Goal: Check status

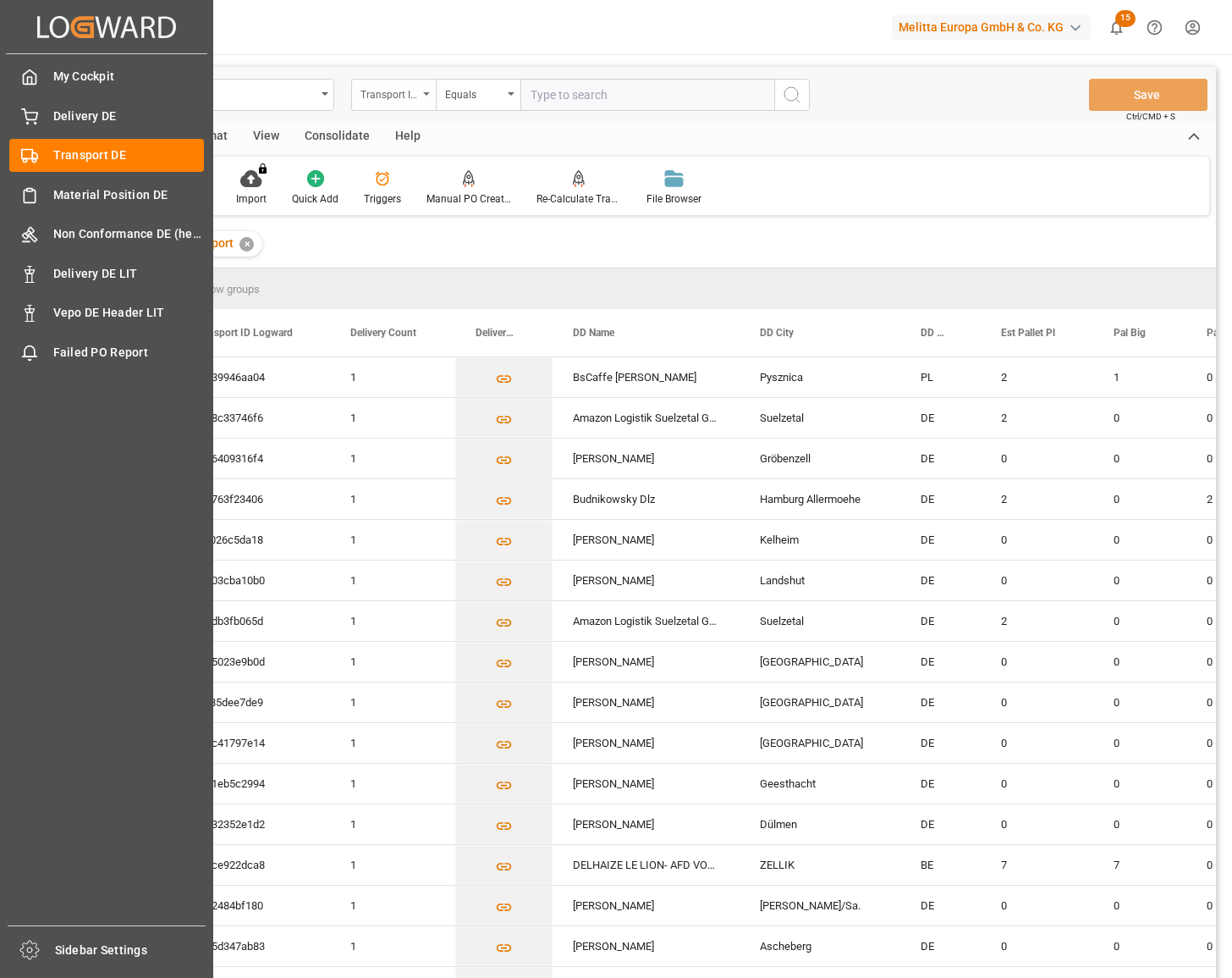
click at [37, 114] on icon at bounding box center [29, 114] width 15 height 11
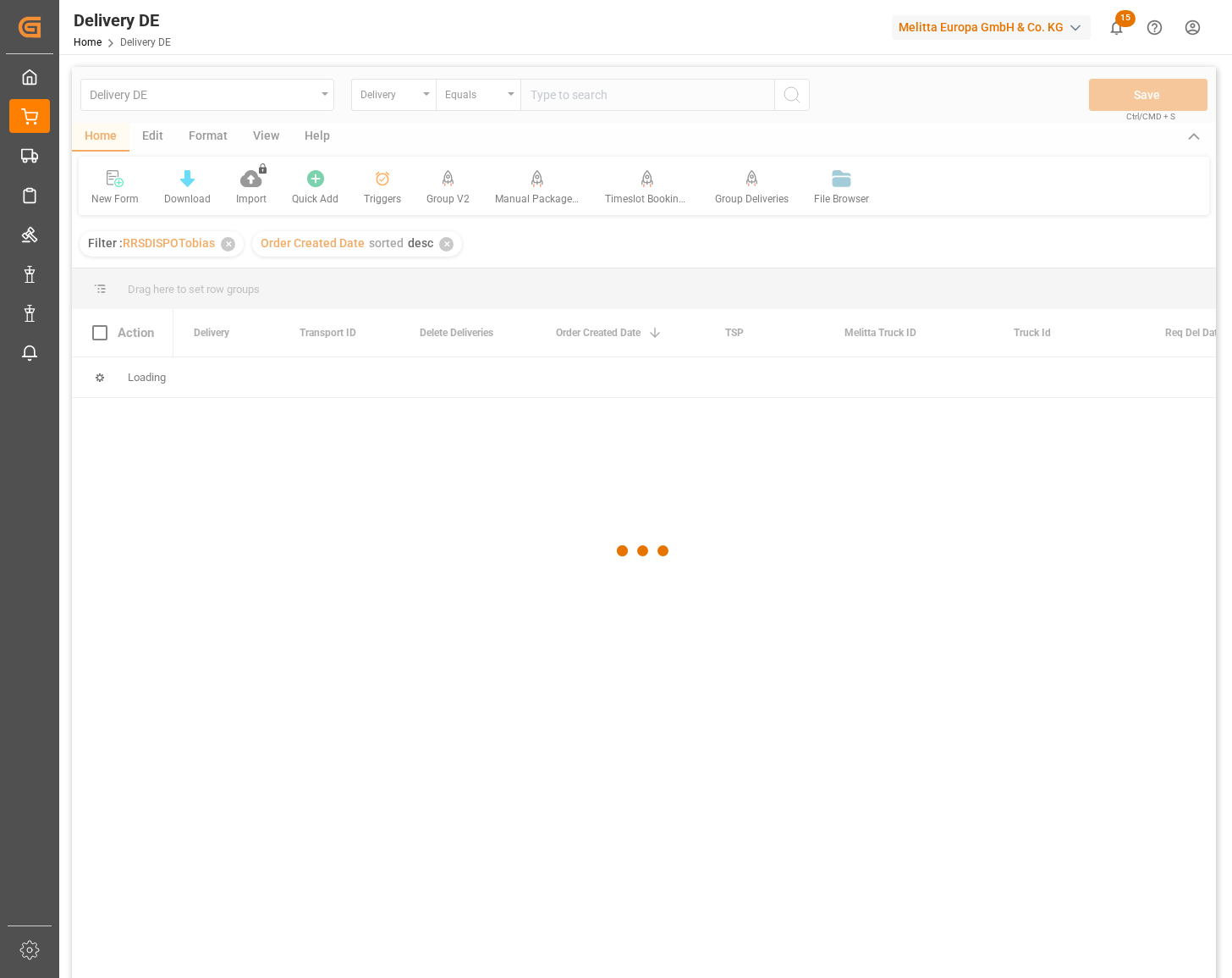
click at [573, 96] on div at bounding box center [644, 550] width 1144 height 967
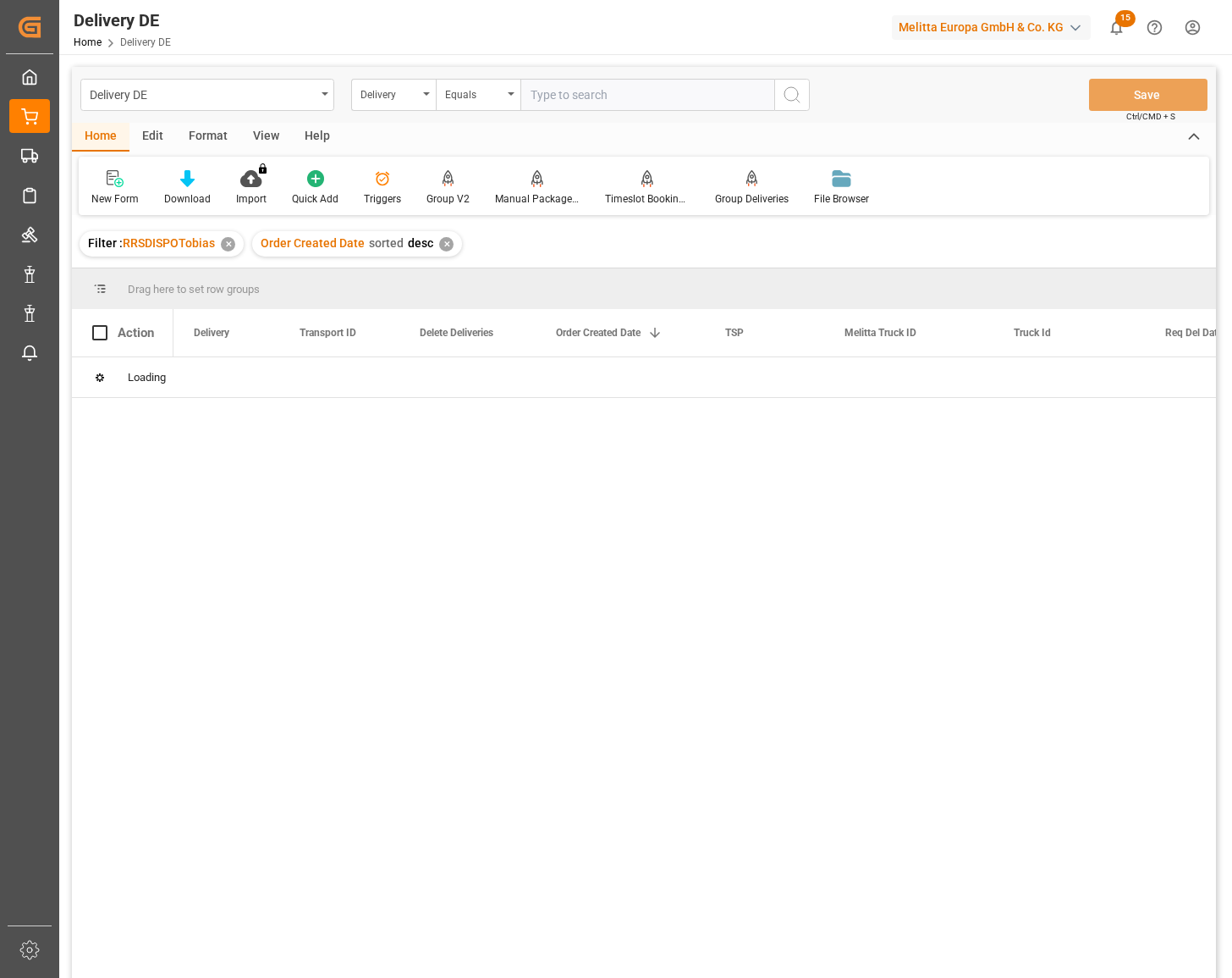
click at [573, 96] on input "text" at bounding box center [647, 95] width 254 height 32
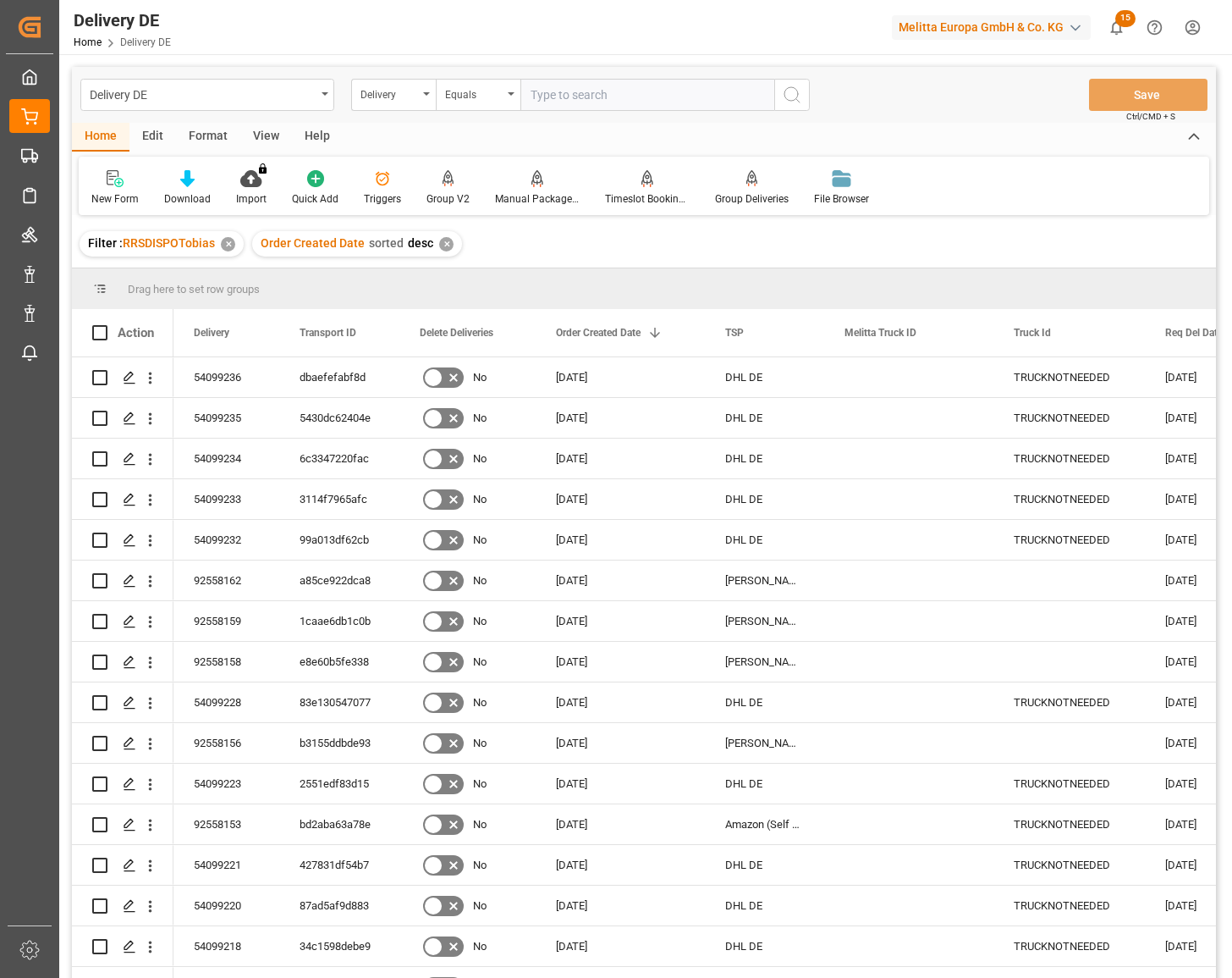
paste input "92552655"
type input "92552655"
click at [794, 86] on icon "search button" at bounding box center [792, 95] width 21 height 21
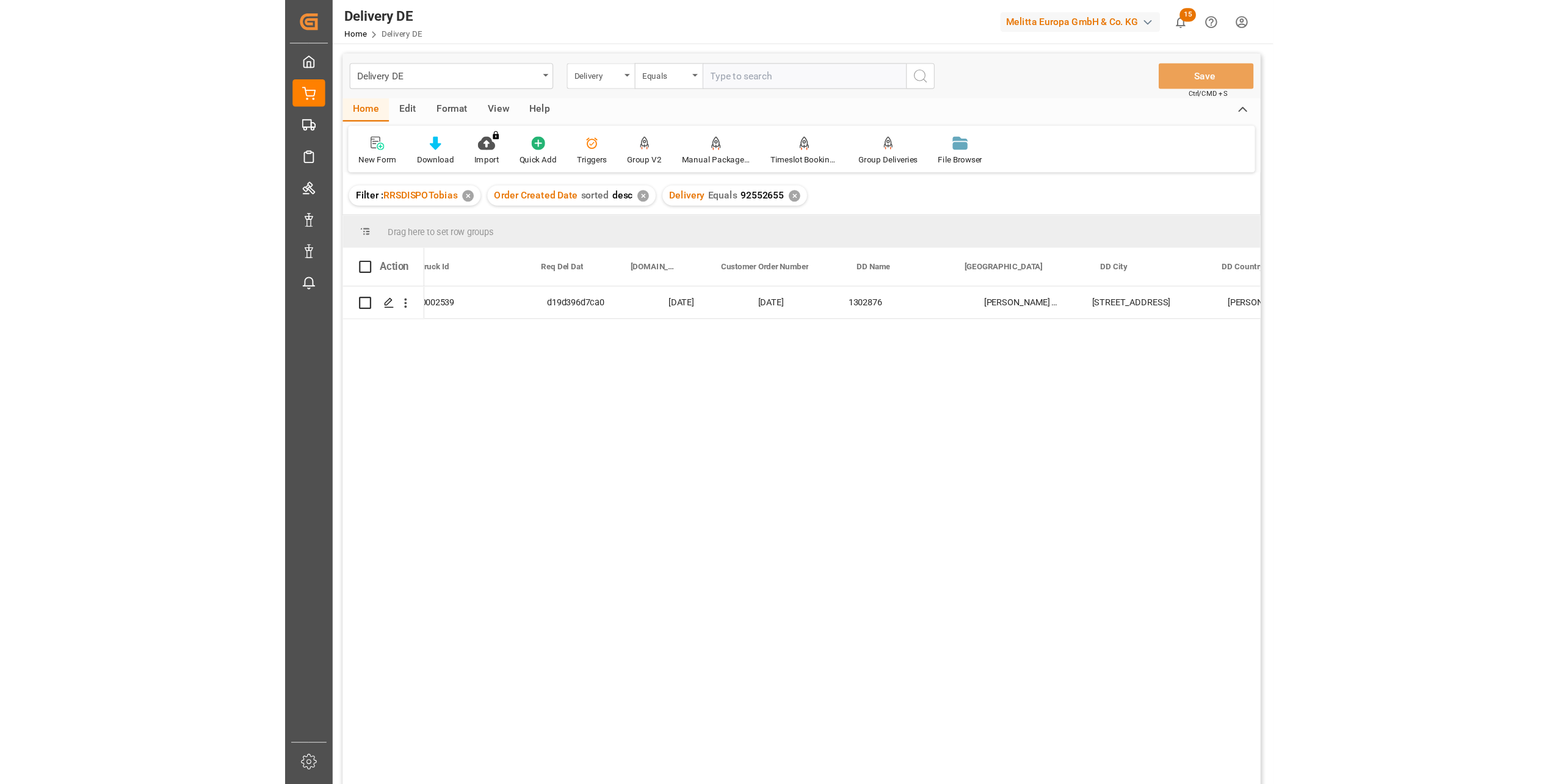
scroll to position [0, 610]
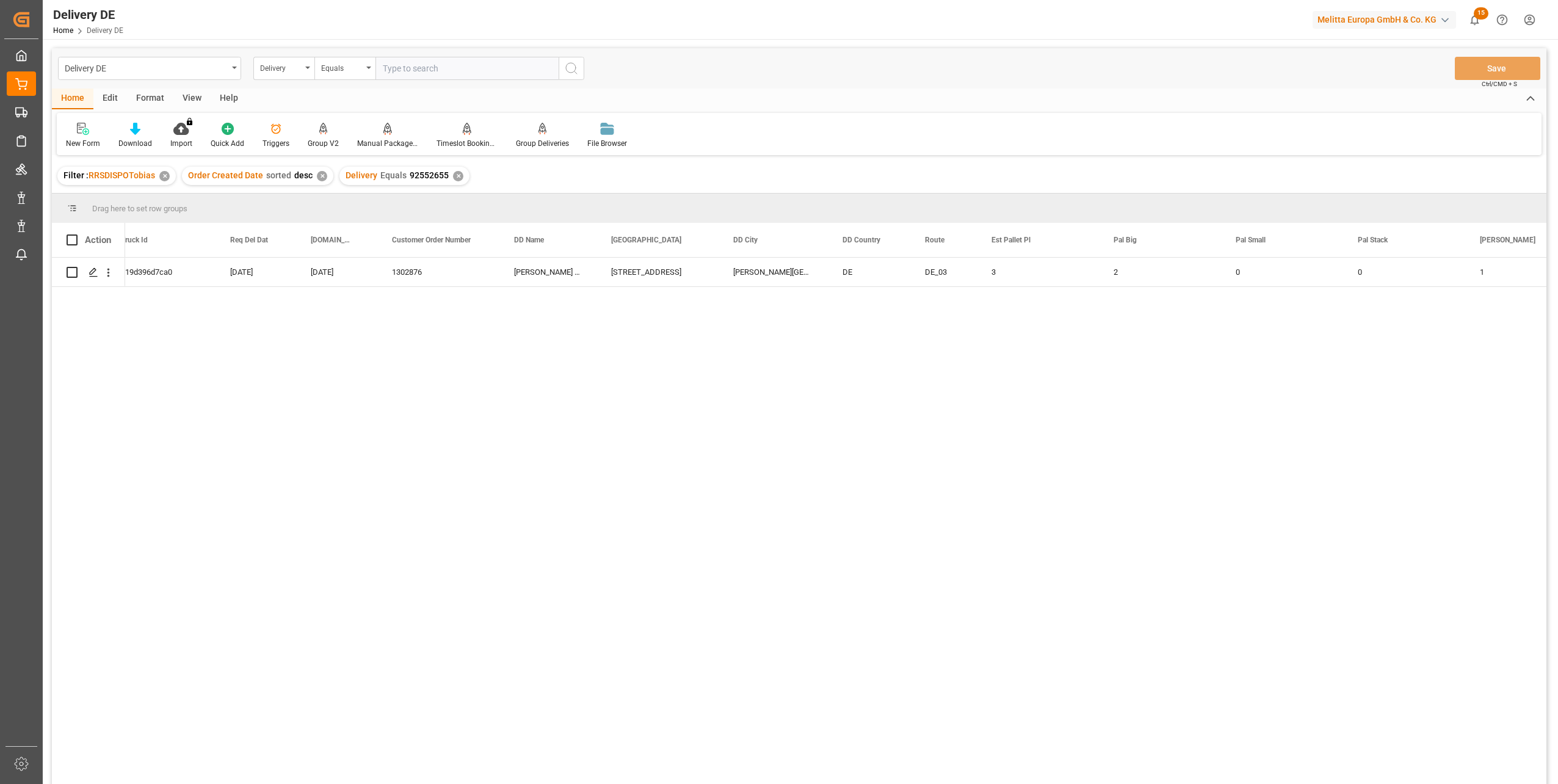
click at [434, 61] on input "text" at bounding box center [467, 69] width 184 height 23
paste input "92555442"
type input "92555442"
click at [568, 69] on icon "search button" at bounding box center [571, 69] width 15 height 15
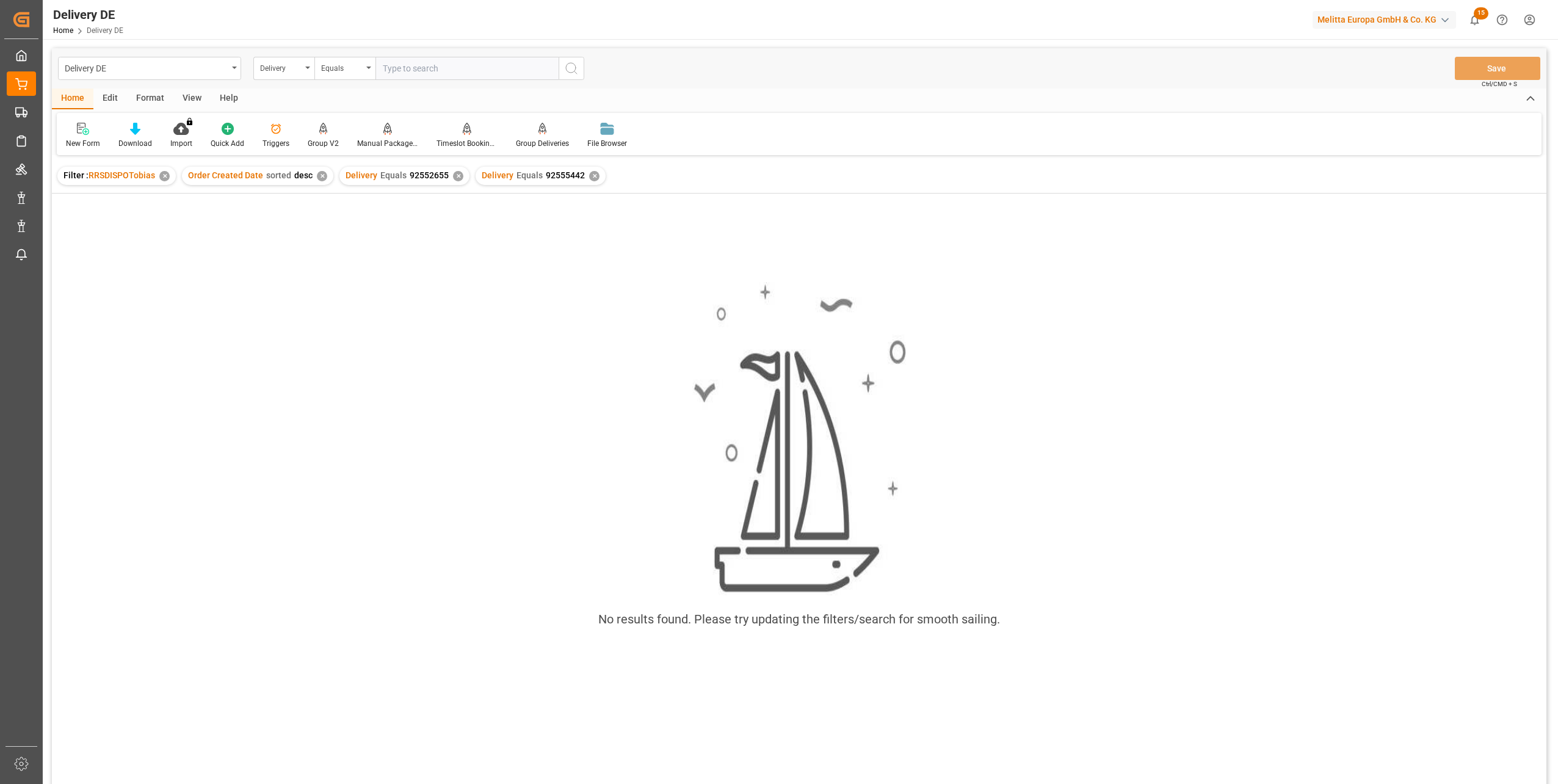
click at [455, 177] on div "✕" at bounding box center [458, 176] width 11 height 11
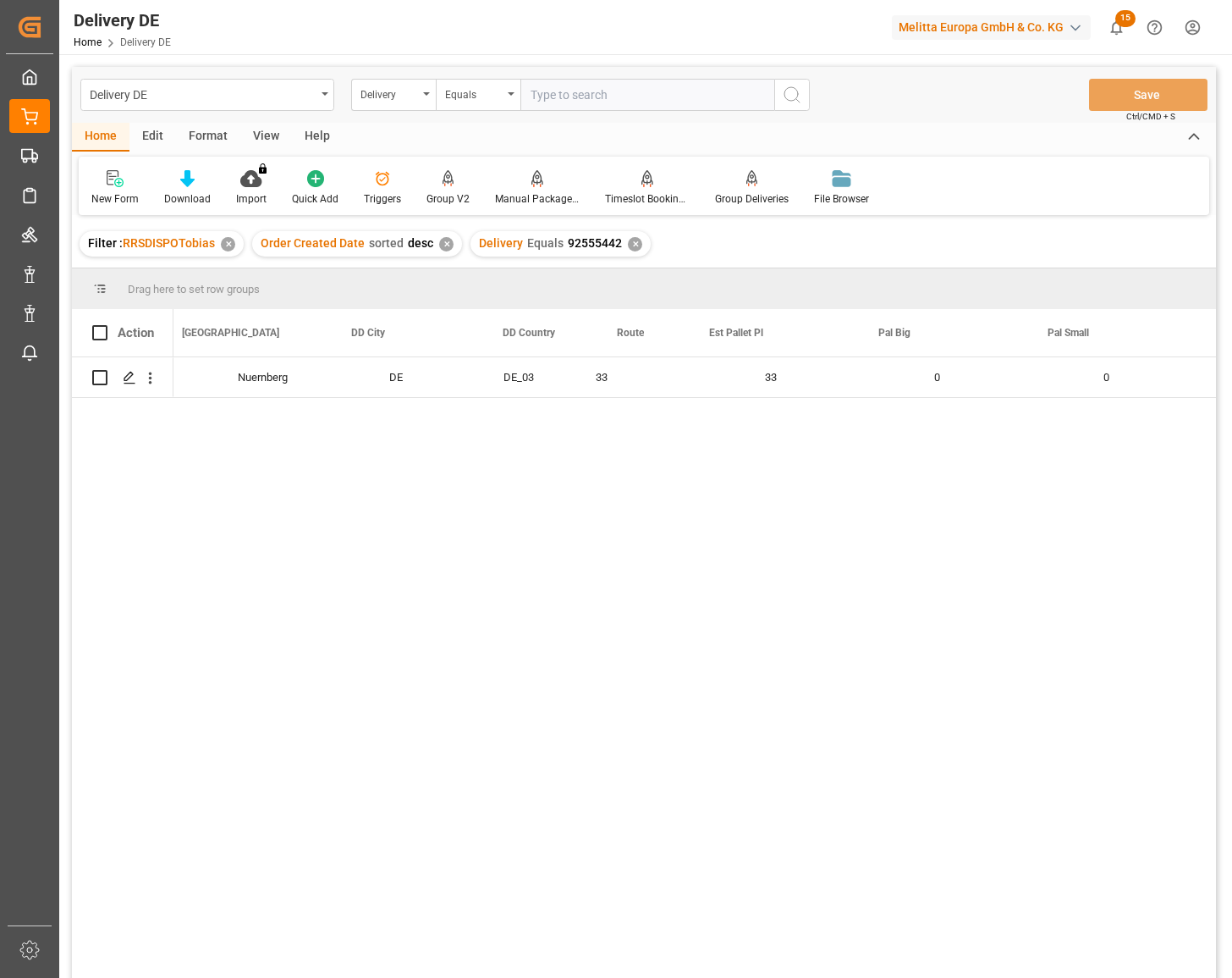
scroll to position [0, 1423]
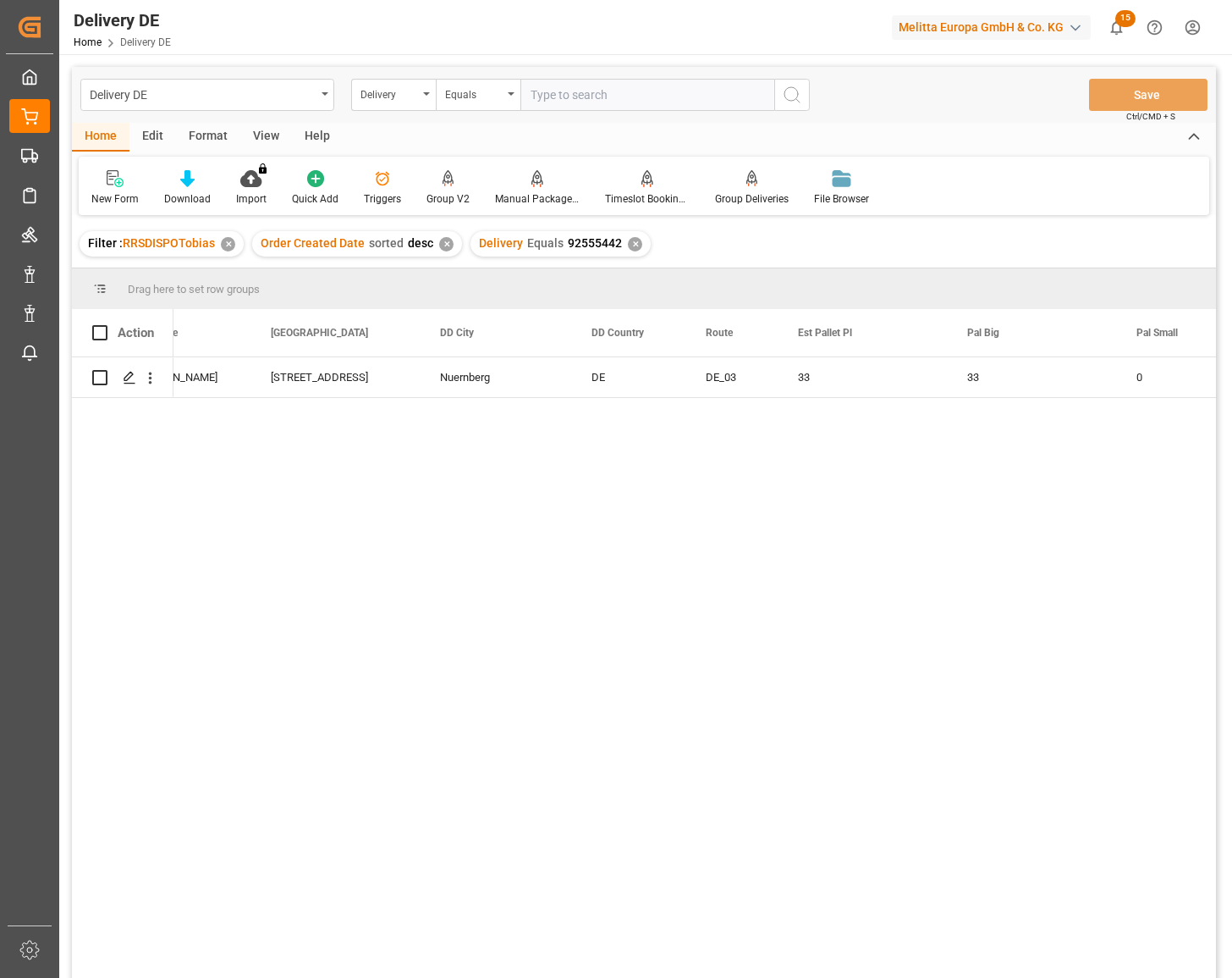
click at [570, 93] on input "text" at bounding box center [647, 95] width 254 height 32
paste input "92555686"
type input "92555686"
click at [794, 89] on icon "search button" at bounding box center [792, 95] width 21 height 21
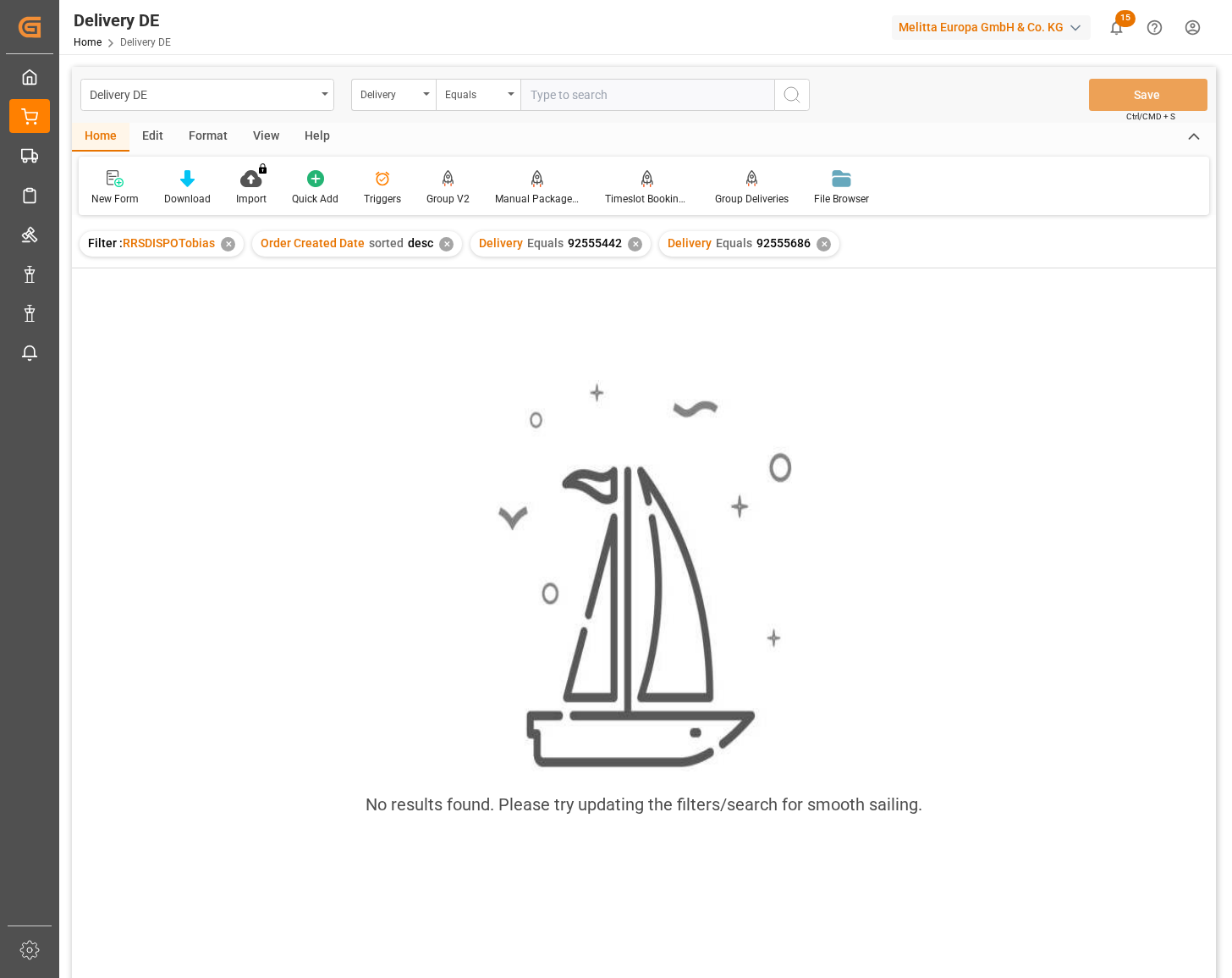
click at [631, 246] on div "✕" at bounding box center [635, 244] width 15 height 15
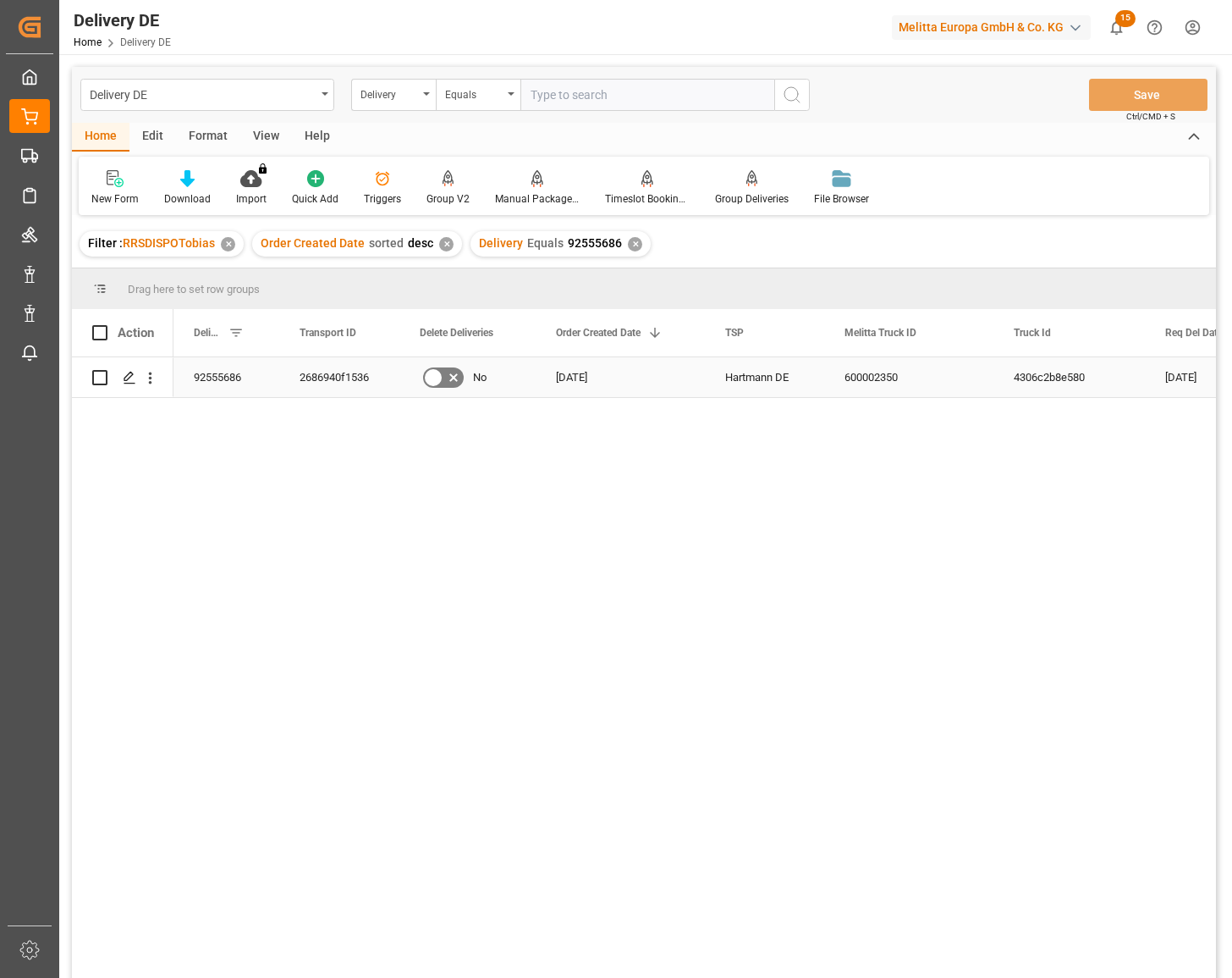
click at [348, 379] on div "2686940f1536" at bounding box center [338, 377] width 120 height 40
click at [566, 101] on input "text" at bounding box center [647, 95] width 254 height 32
paste input "92558183"
type input "92558183"
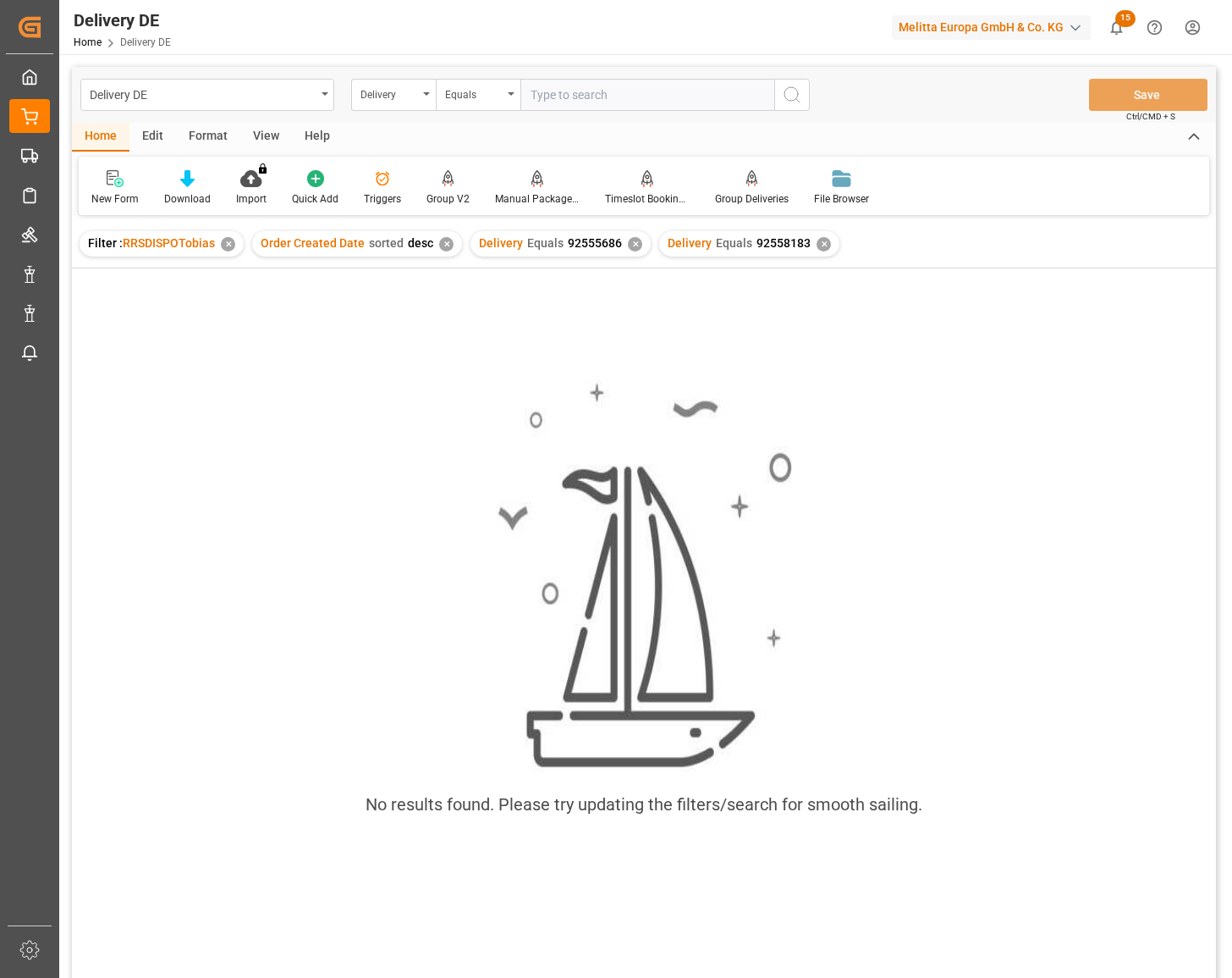
click at [630, 240] on div "✕" at bounding box center [635, 244] width 15 height 15
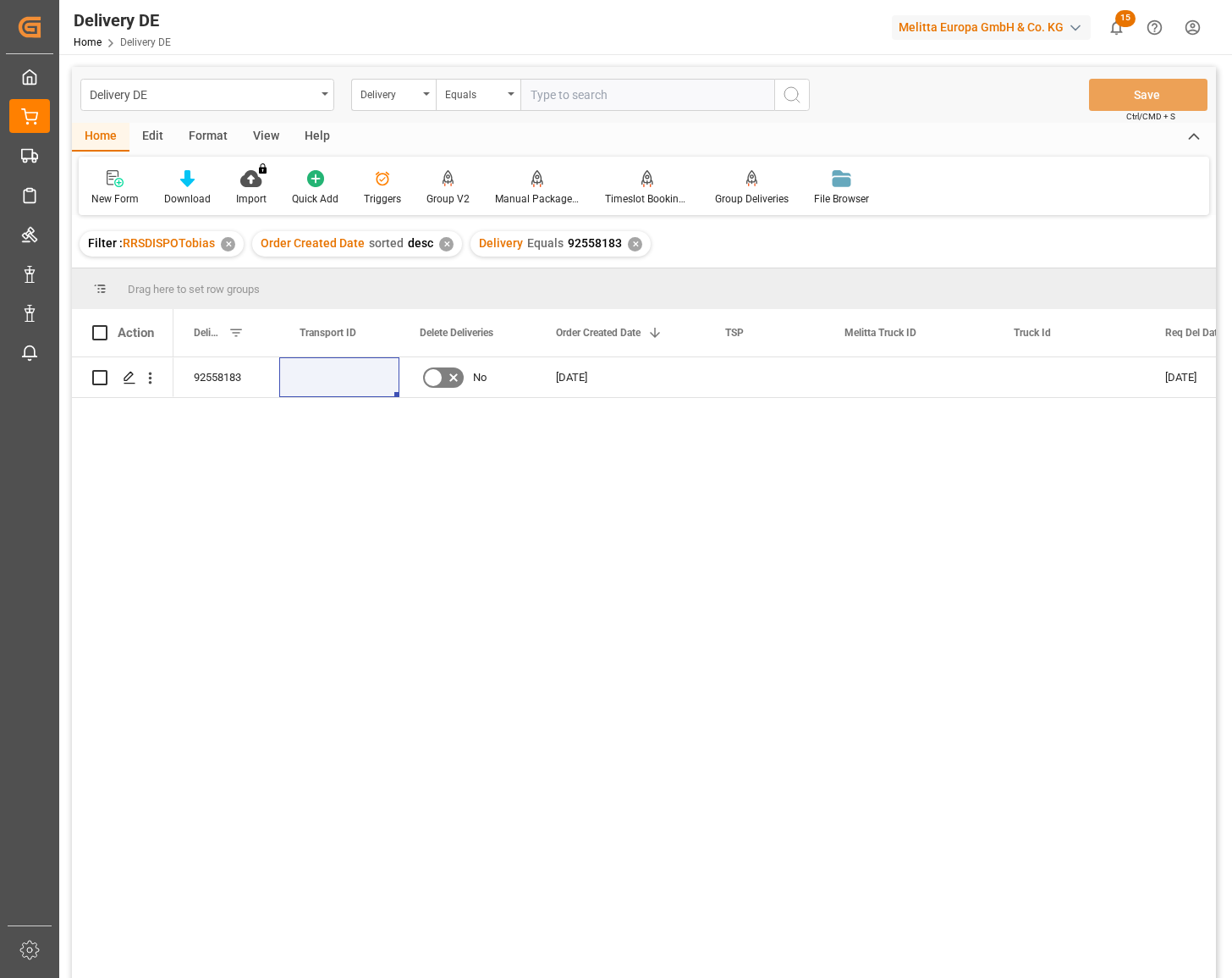
click at [521, 574] on div "92558183 No 15.09.2025 19.09.2025 17.09.2025 5664" at bounding box center [695, 673] width 1043 height 632
click at [100, 374] on input "Press Space to toggle row selection (unchecked)" at bounding box center [99, 377] width 15 height 15
checkbox input "true"
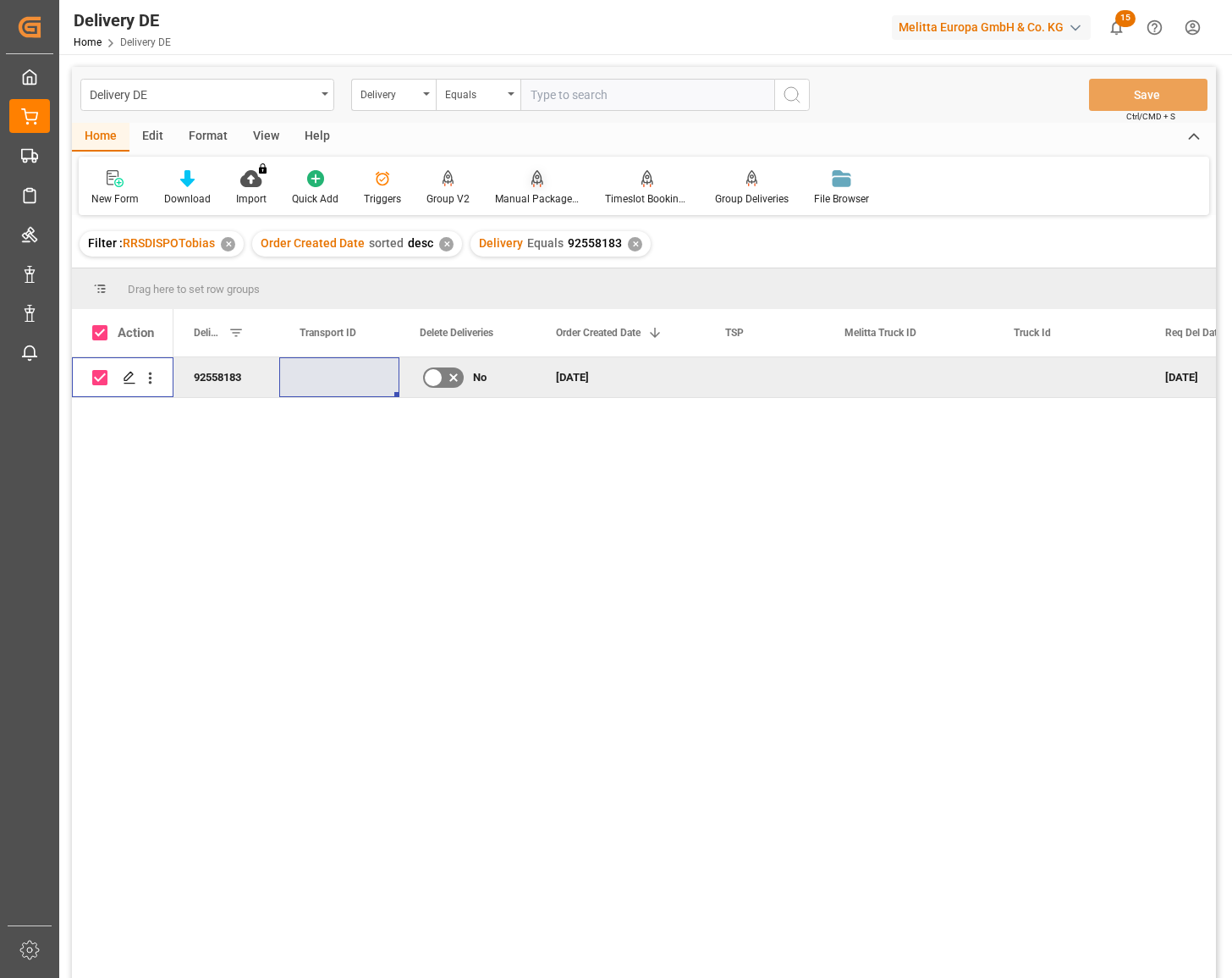
click at [531, 181] on icon at bounding box center [537, 178] width 12 height 17
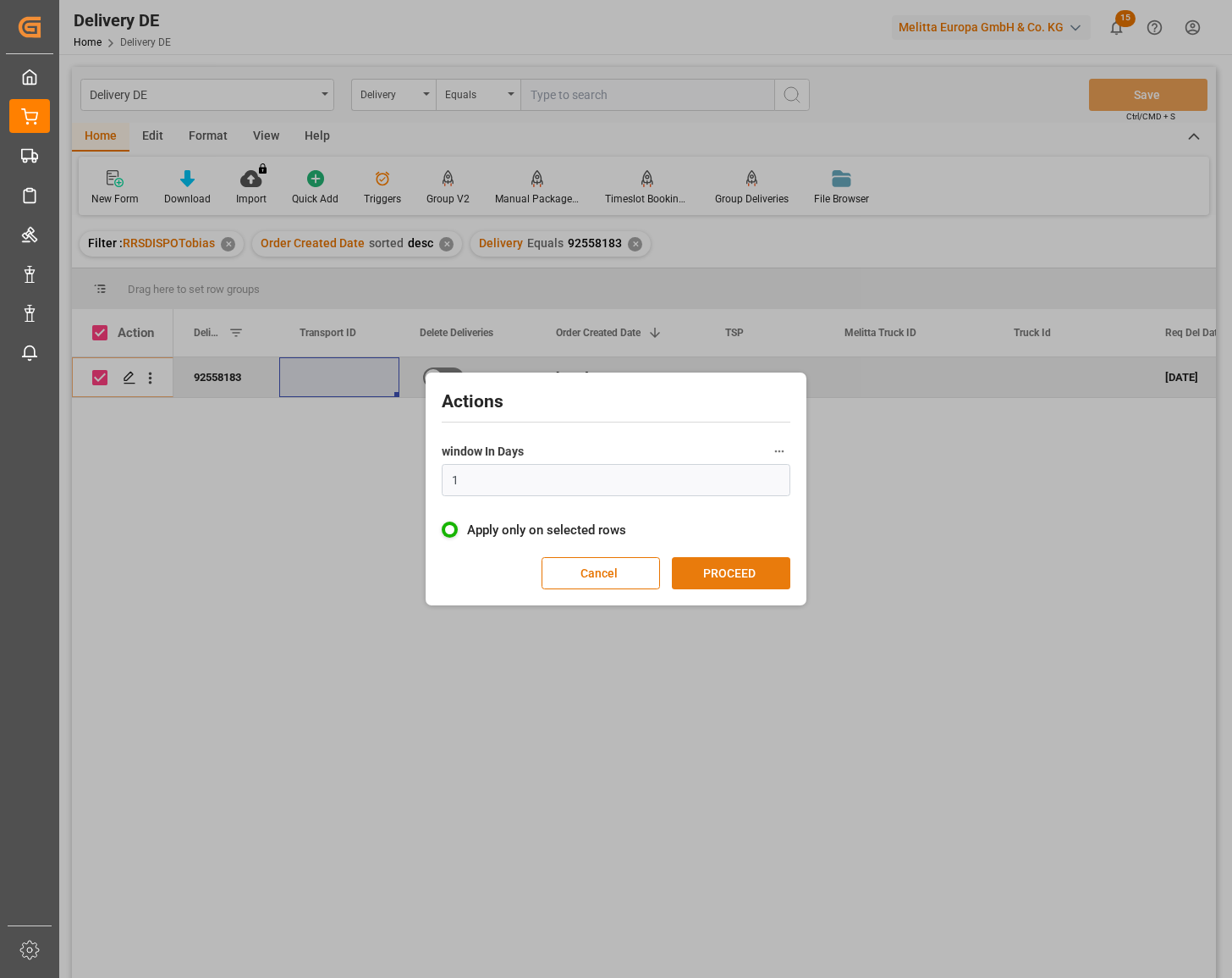
click at [766, 579] on button "PROCEED" at bounding box center [731, 573] width 119 height 32
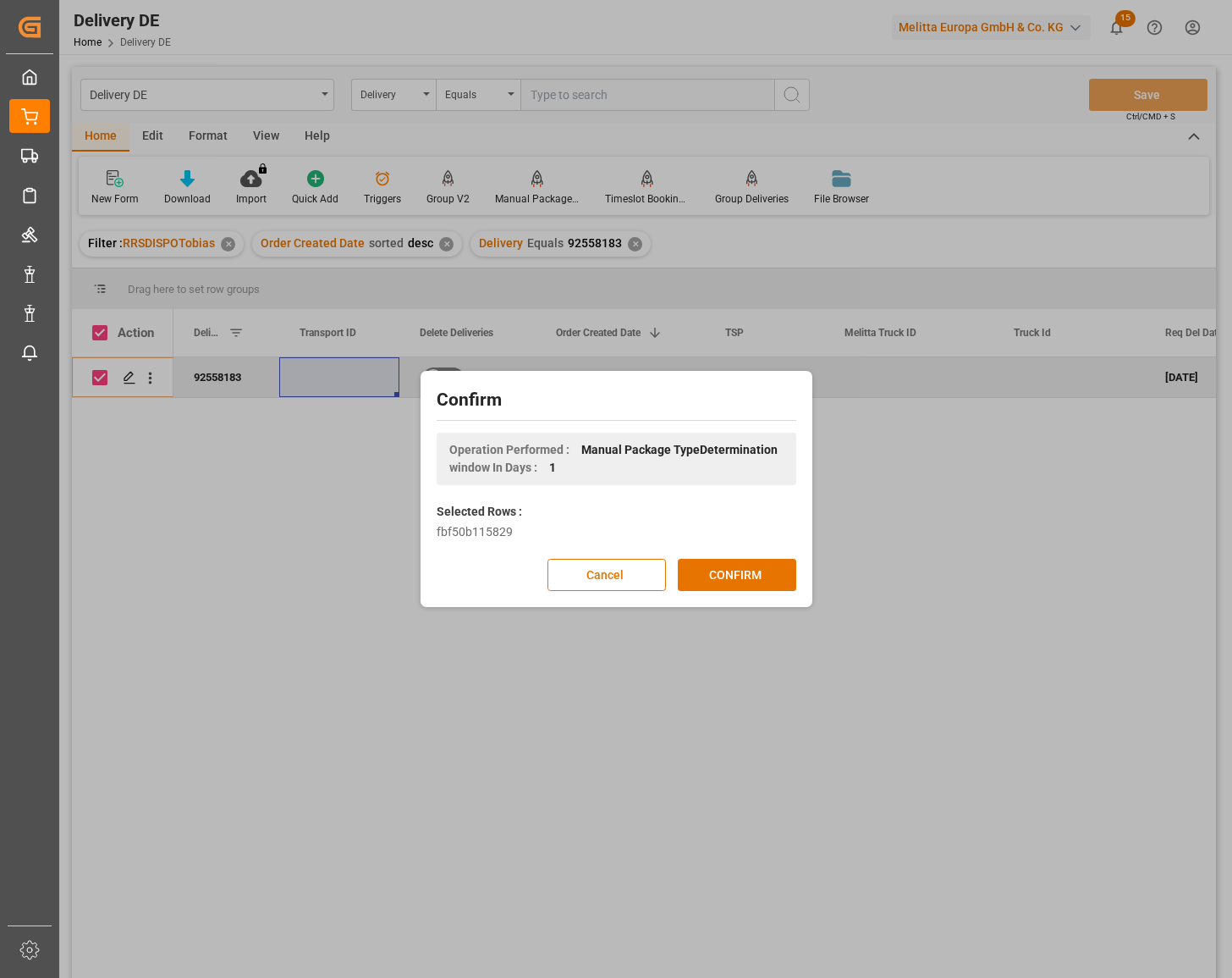
click at [766, 579] on button "CONFIRM" at bounding box center [737, 574] width 119 height 32
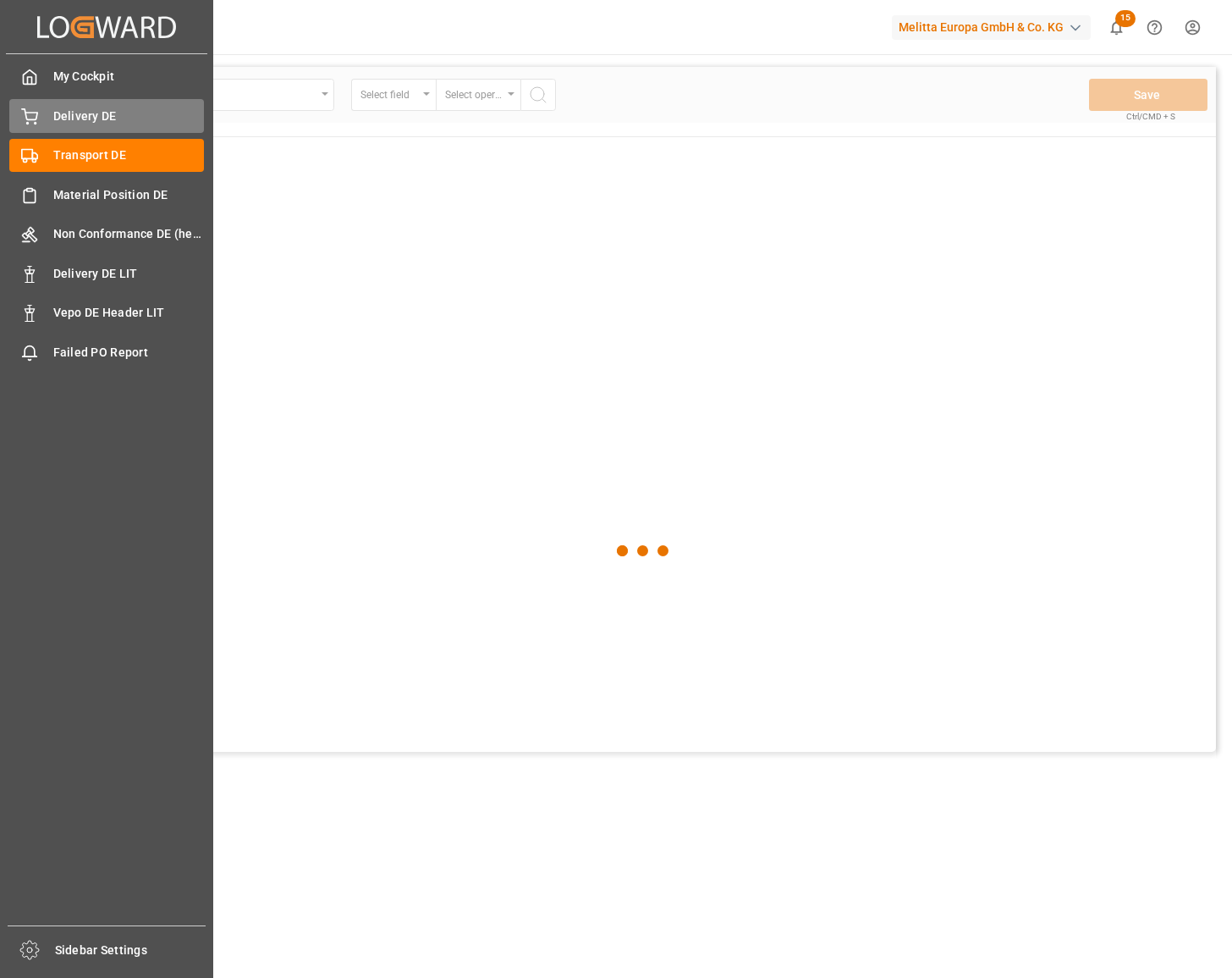
click at [32, 109] on icon at bounding box center [29, 116] width 17 height 17
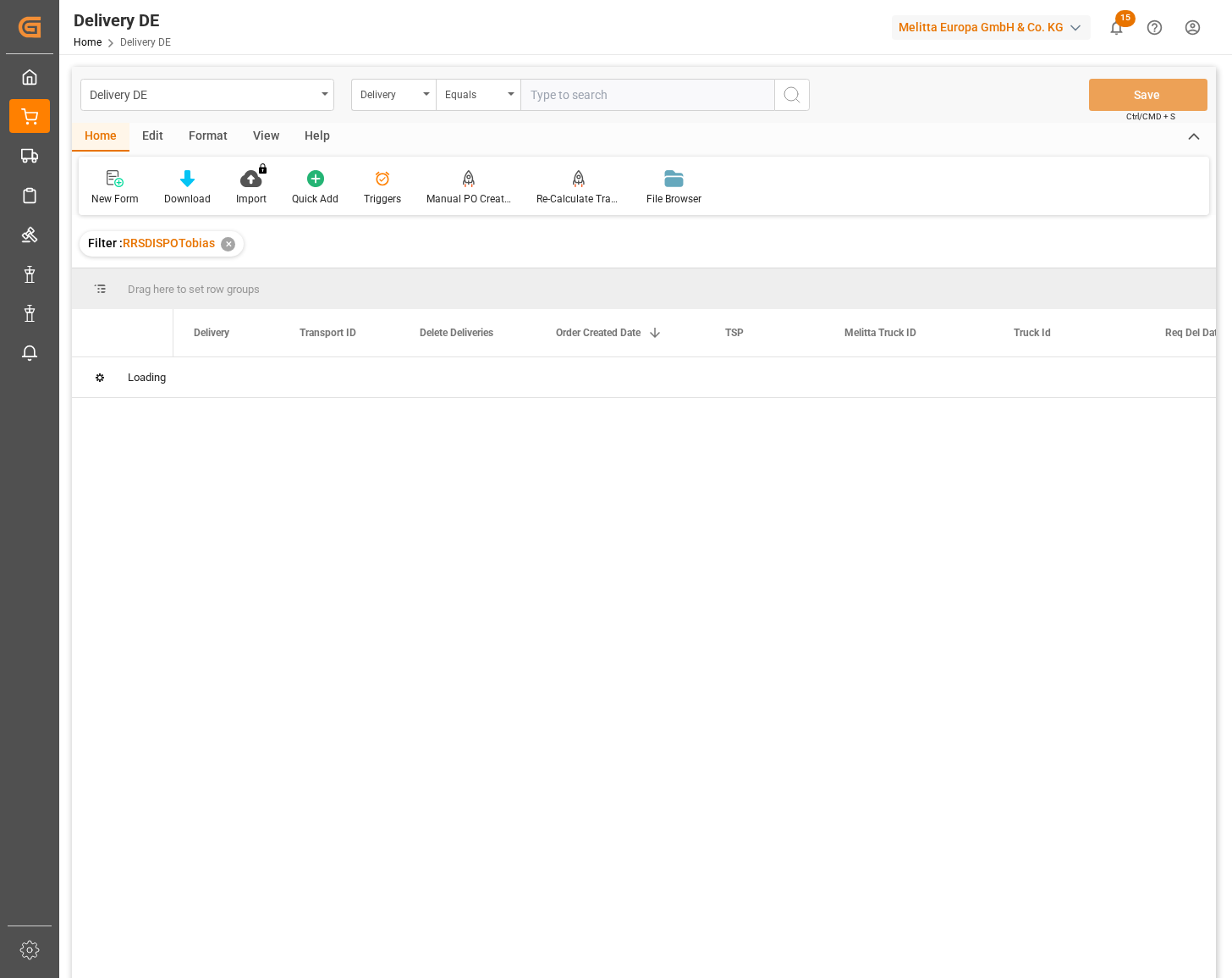
click at [410, 97] on div "Delivery DE Delivery Equals Save Ctrl/CMD + S Home Edit Format View Help New Fo…" at bounding box center [644, 545] width 1144 height 956
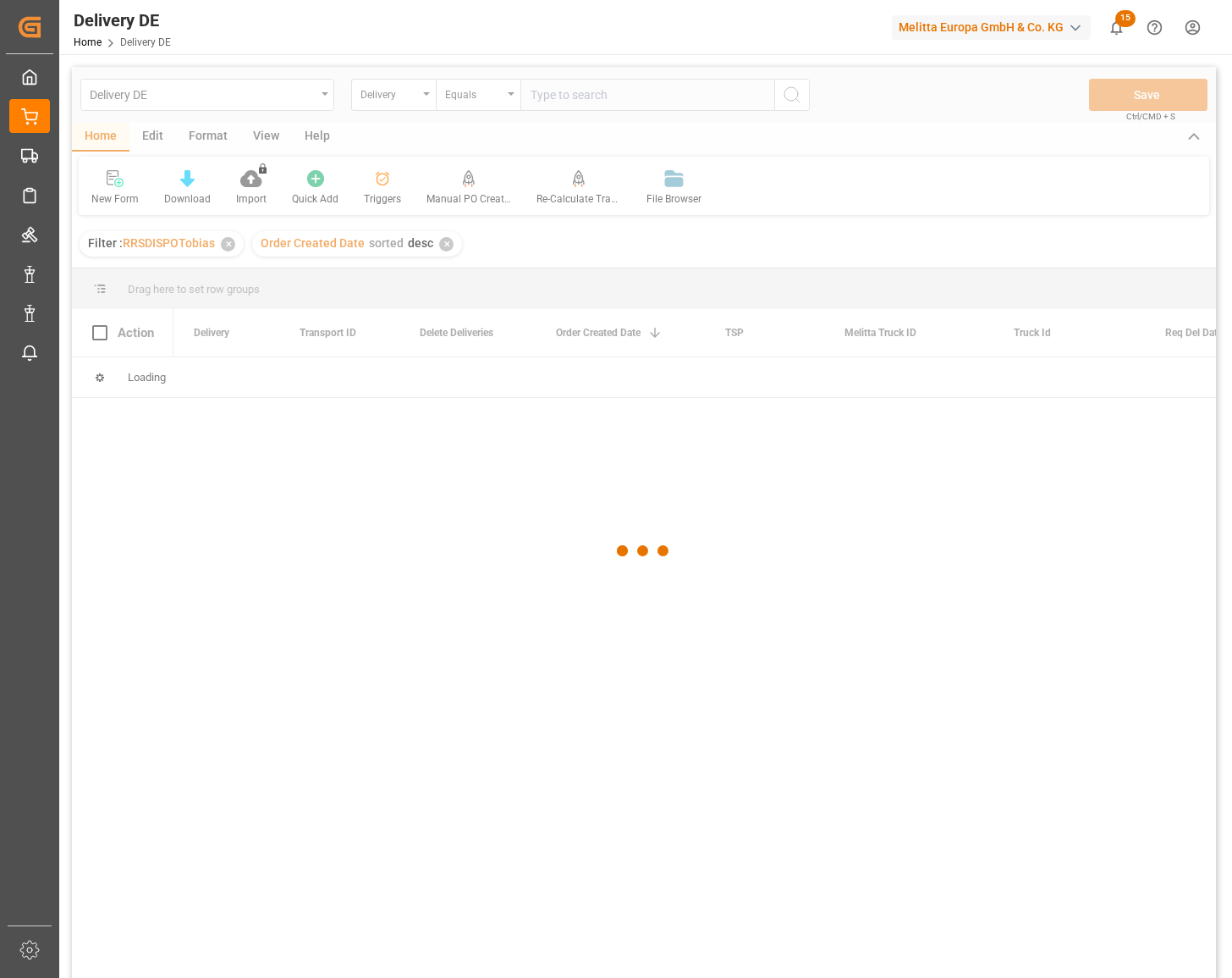
click at [391, 97] on div at bounding box center [644, 550] width 1144 height 967
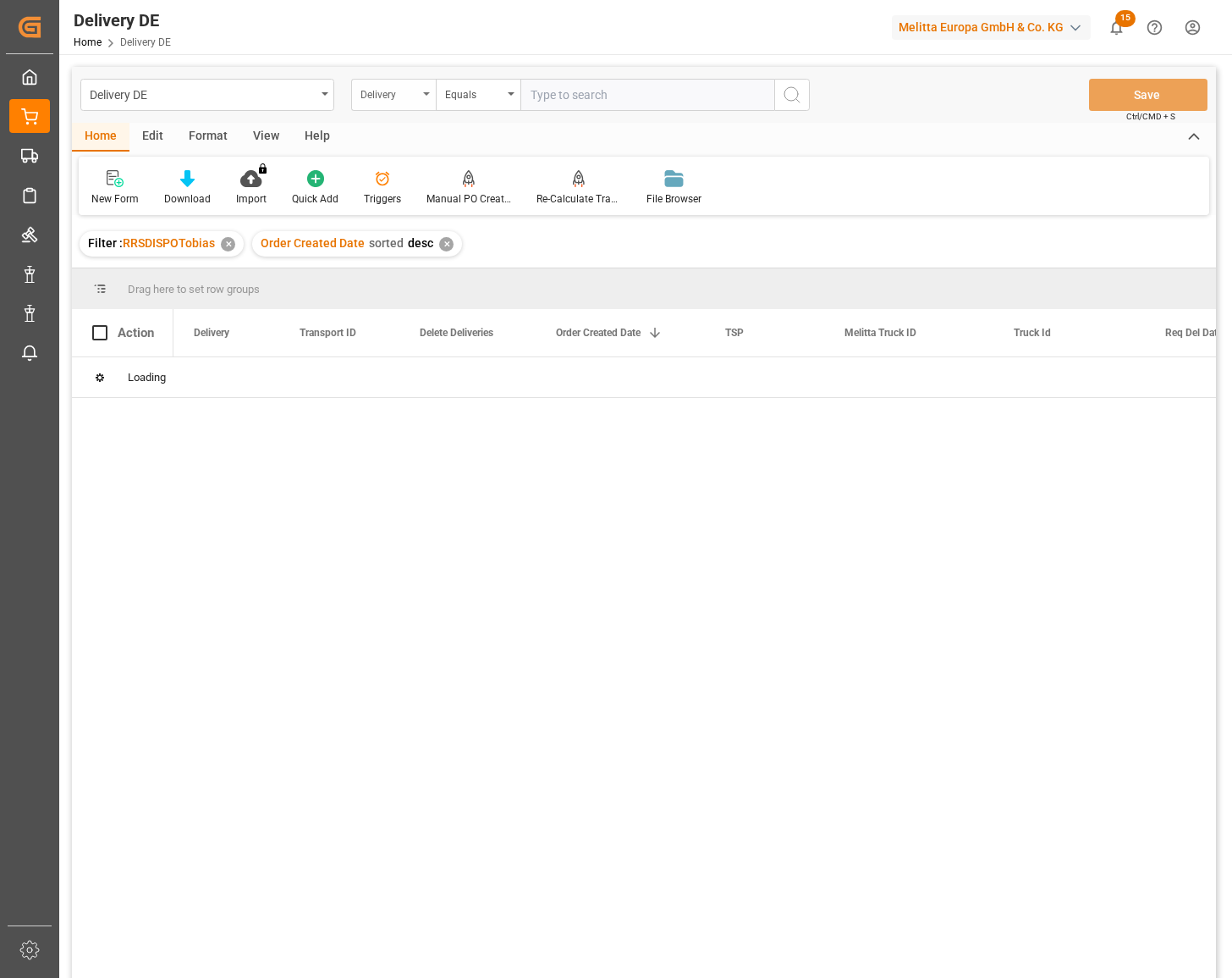
click at [429, 95] on icon "open menu" at bounding box center [426, 93] width 7 height 3
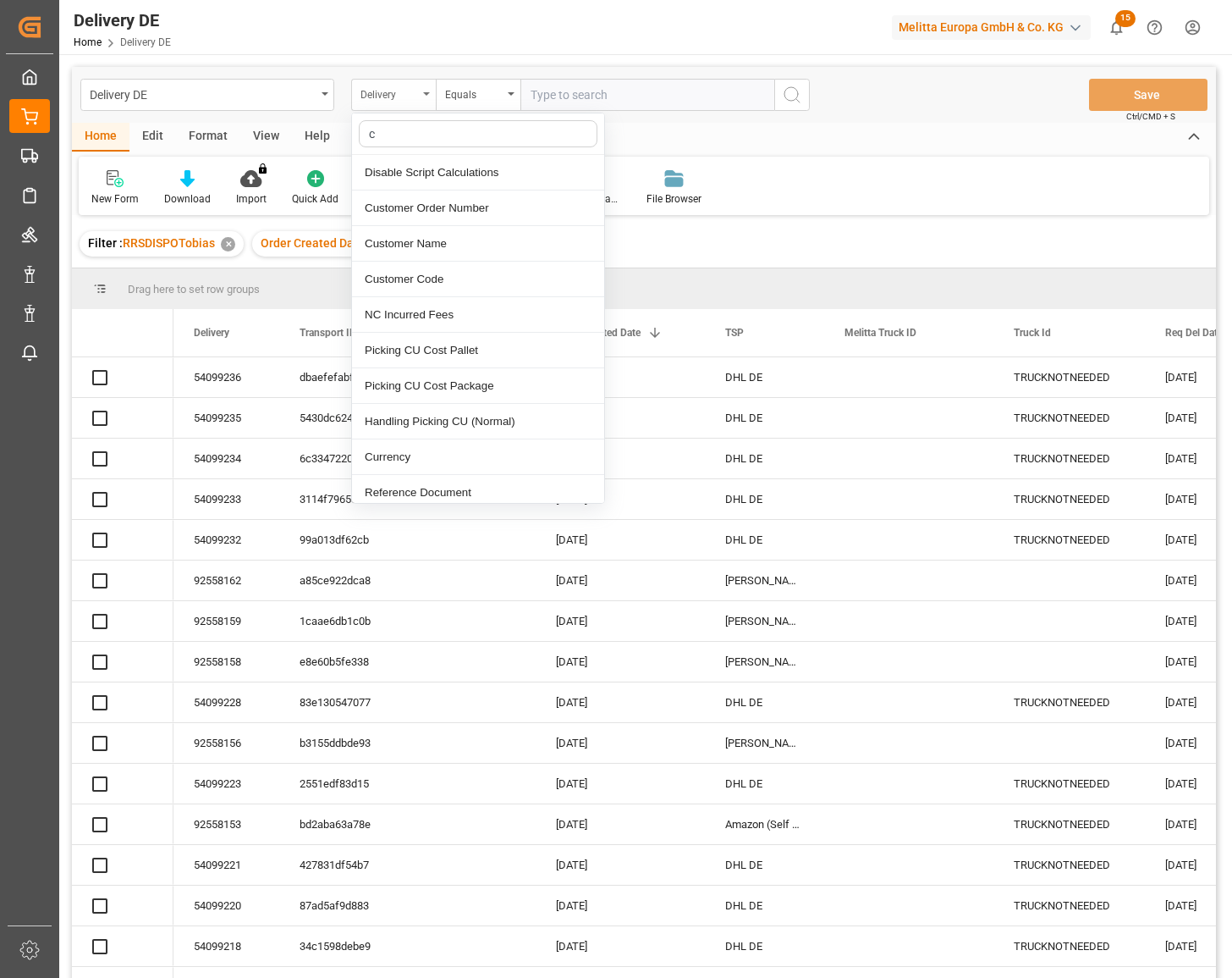
type input "cu"
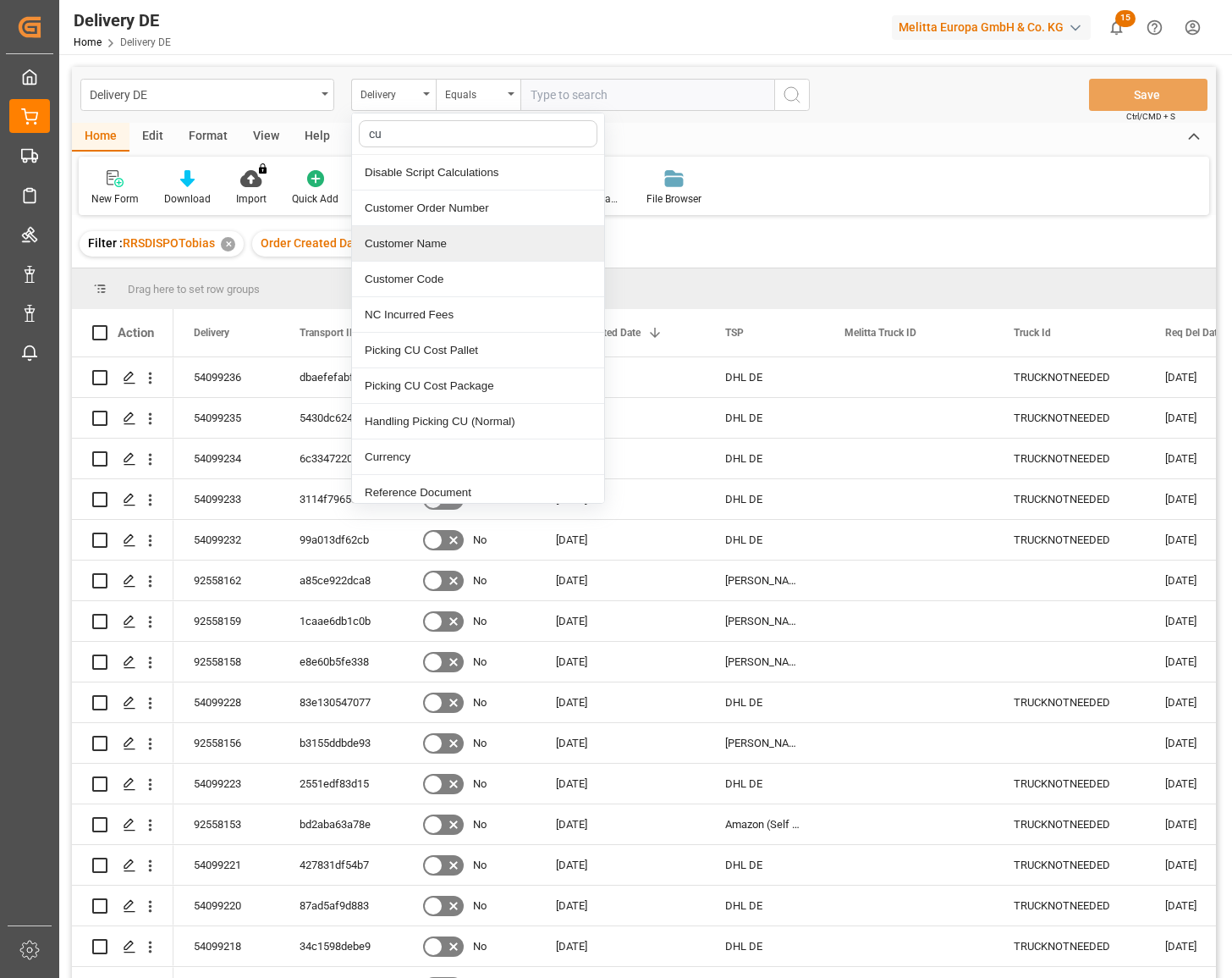
click at [413, 245] on div "Customer Name" at bounding box center [478, 244] width 252 height 36
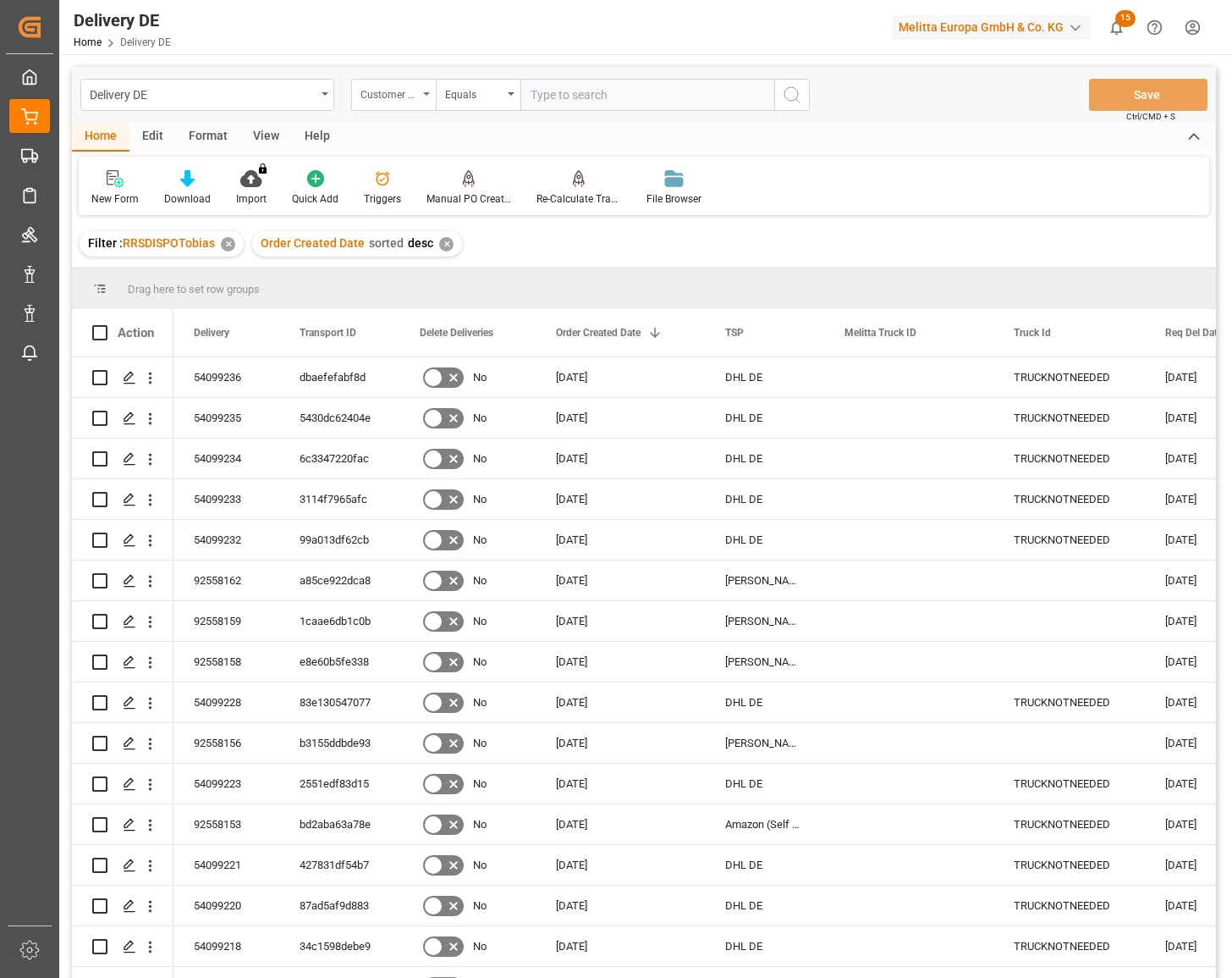
click at [429, 91] on div "Customer Name" at bounding box center [394, 95] width 85 height 32
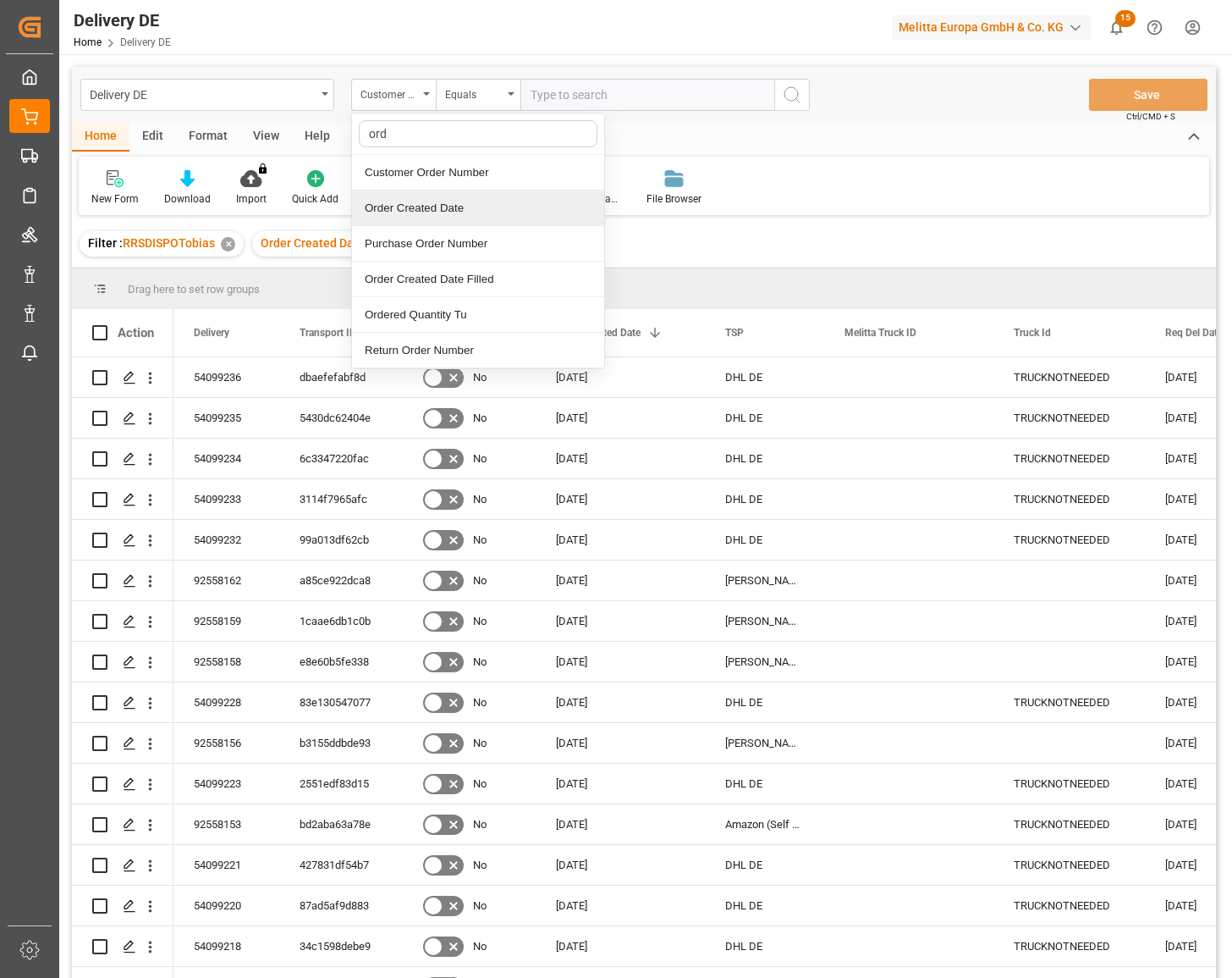
type input "orde"
click at [439, 177] on div "Customer Order Number" at bounding box center [478, 172] width 252 height 36
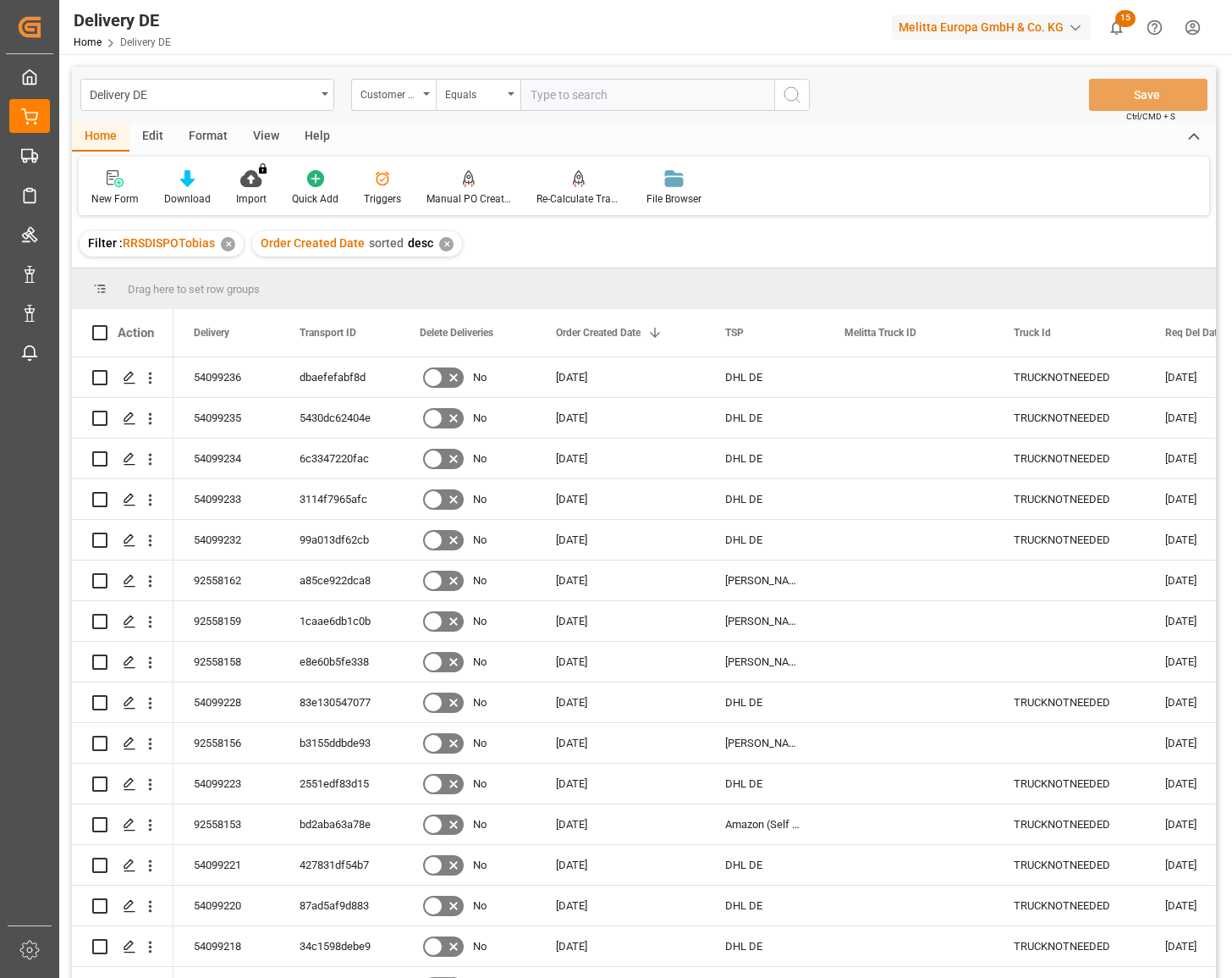
click at [556, 82] on input "text" at bounding box center [647, 95] width 254 height 32
paste input "14798595"
type input "14798595"
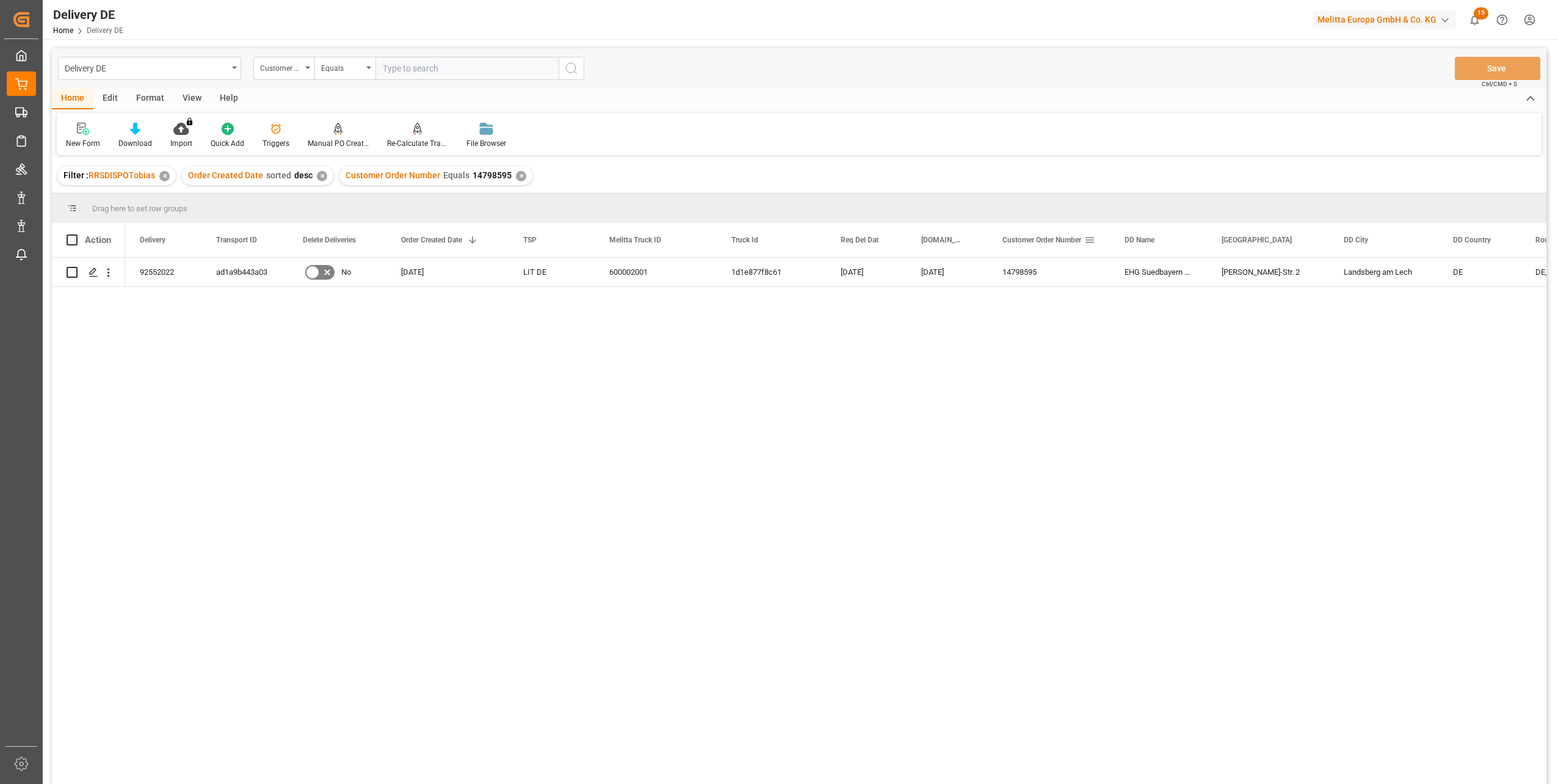
click at [888, 238] on span at bounding box center [1090, 239] width 11 height 11
click at [888, 243] on span "columns" at bounding box center [1226, 241] width 11 height 11
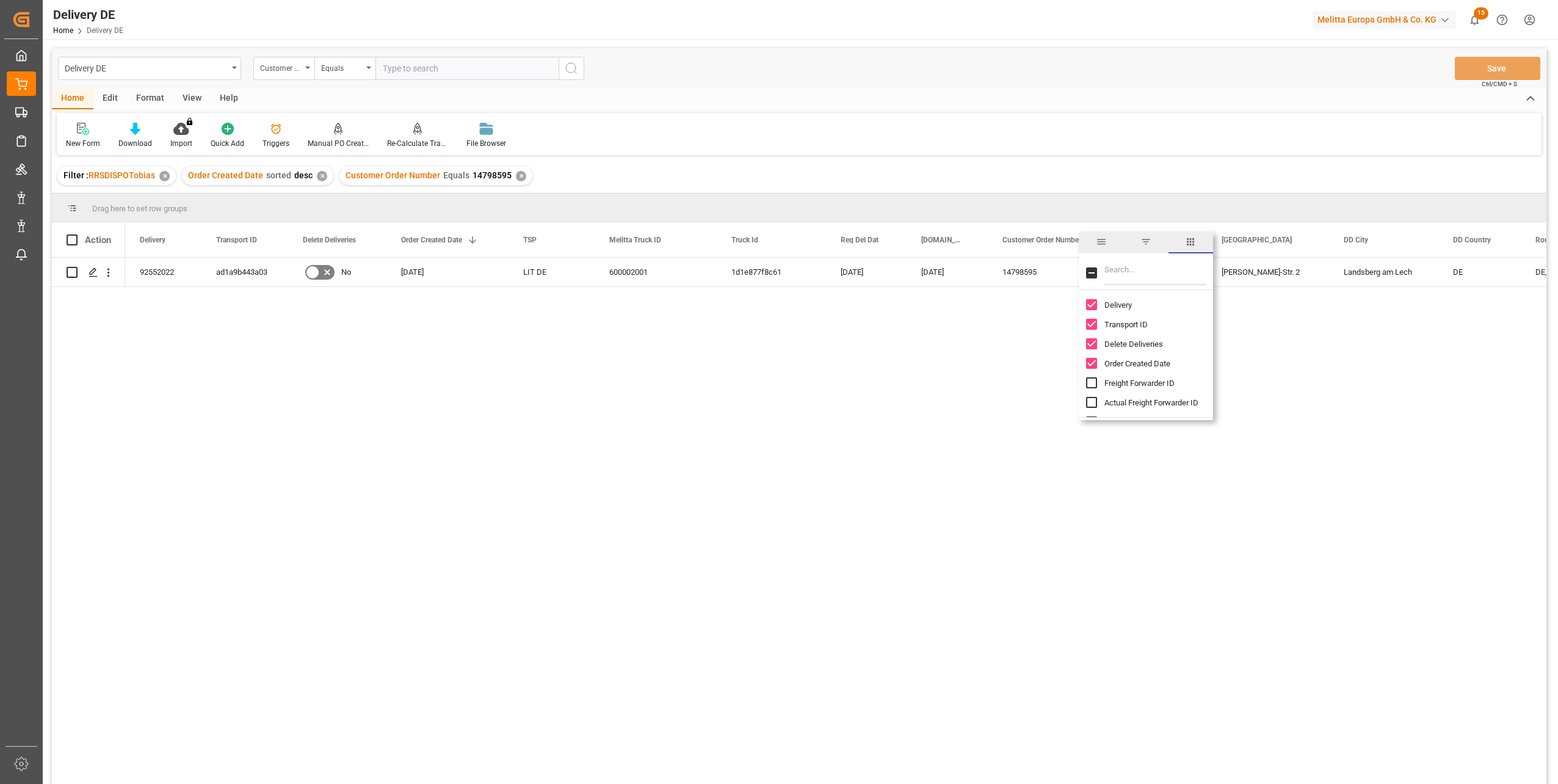
click at [888, 269] on input "Filter Columns Input" at bounding box center [1155, 273] width 101 height 24
type input "ar"
click at [888, 342] on span "Arrival Date Actual" at bounding box center [1136, 343] width 64 height 9
checkbox input "false"
checkbox input "true"
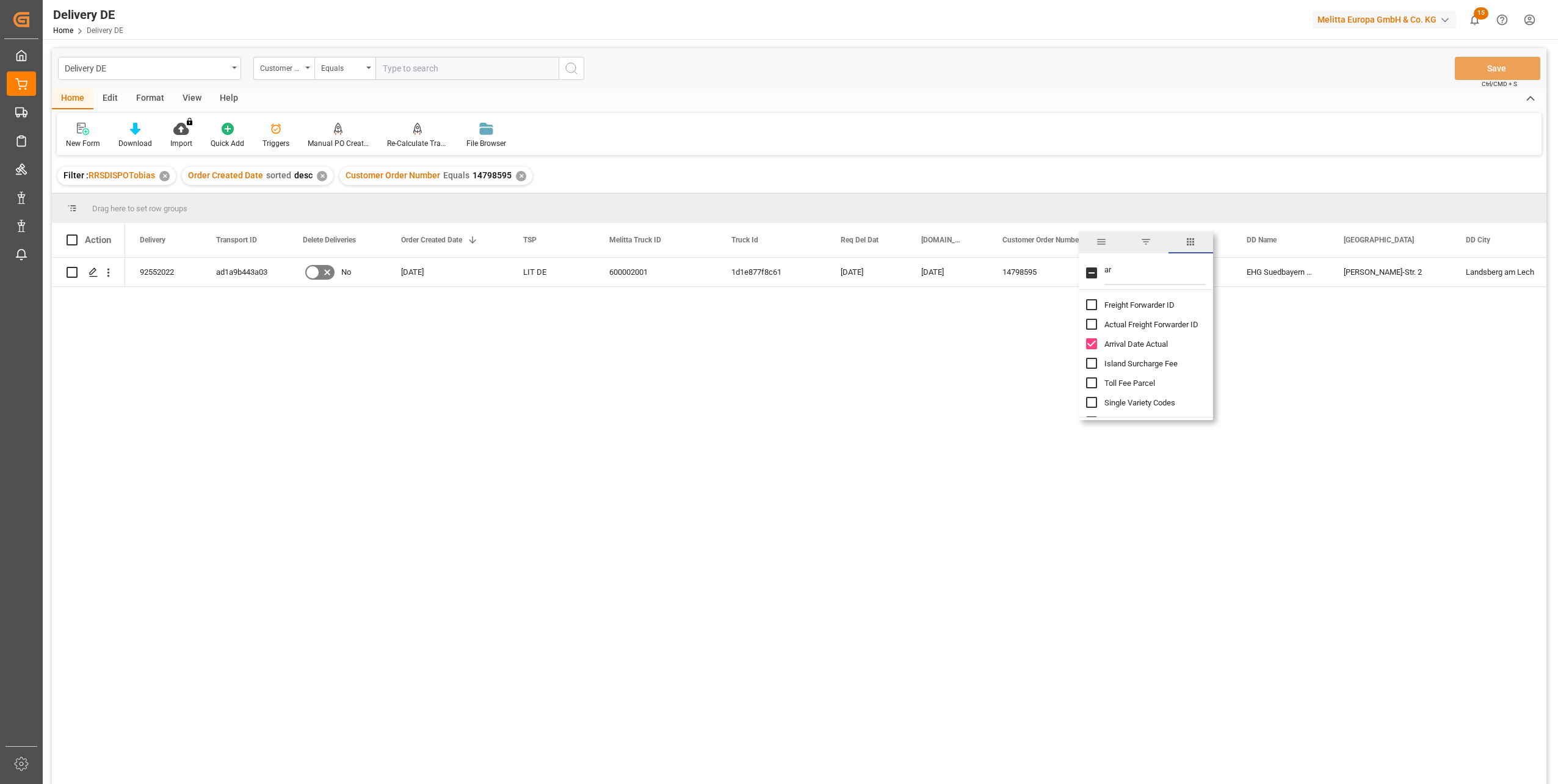
click at [888, 392] on div "92552022 ad1a9b443a03 No [DATE] LIT DE 600002001 1d1e877f8c61 [DATE] [DATE] 147…" at bounding box center [835, 525] width 1422 height 534
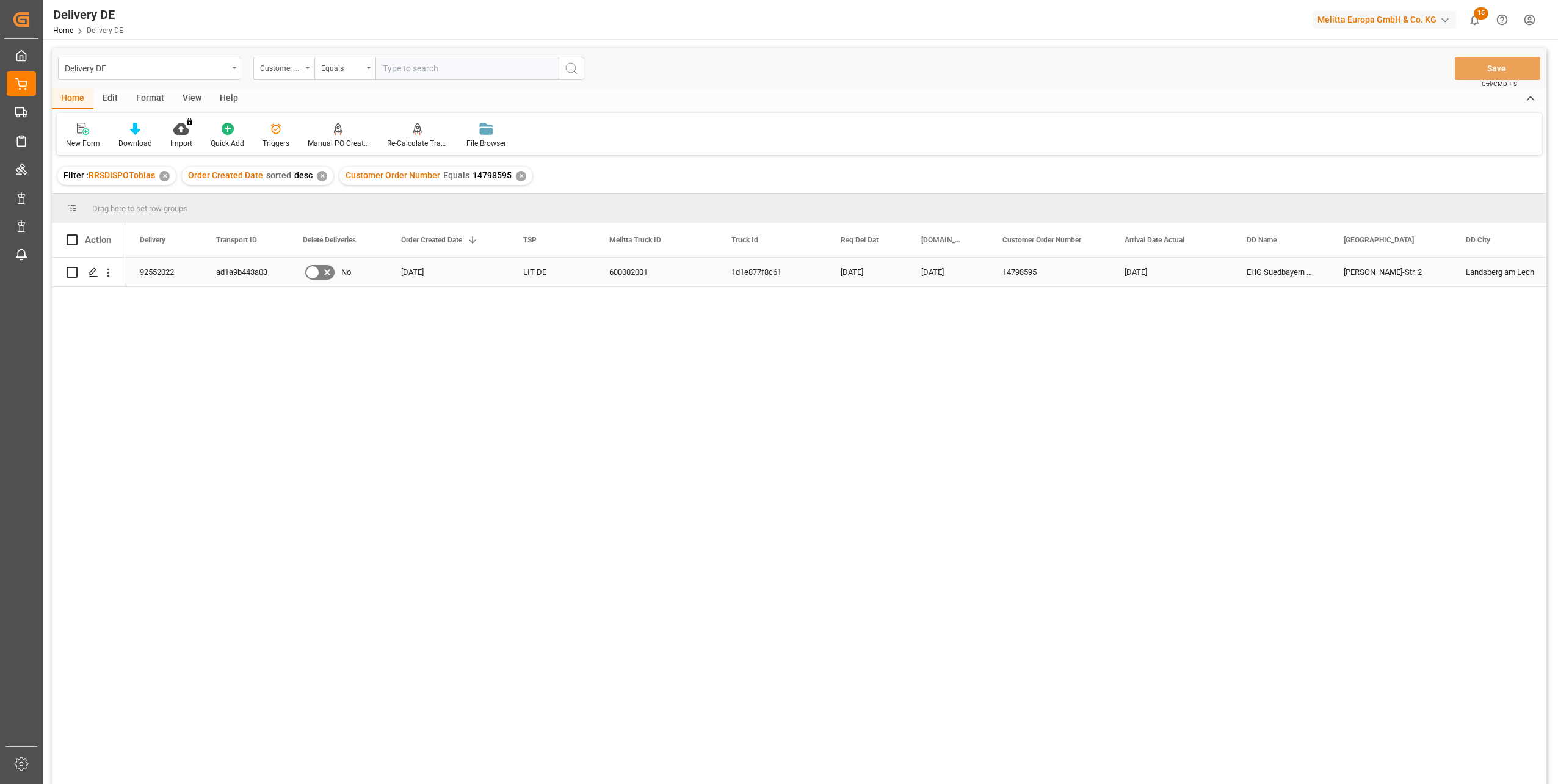
click at [162, 266] on div "92552022" at bounding box center [163, 272] width 76 height 29
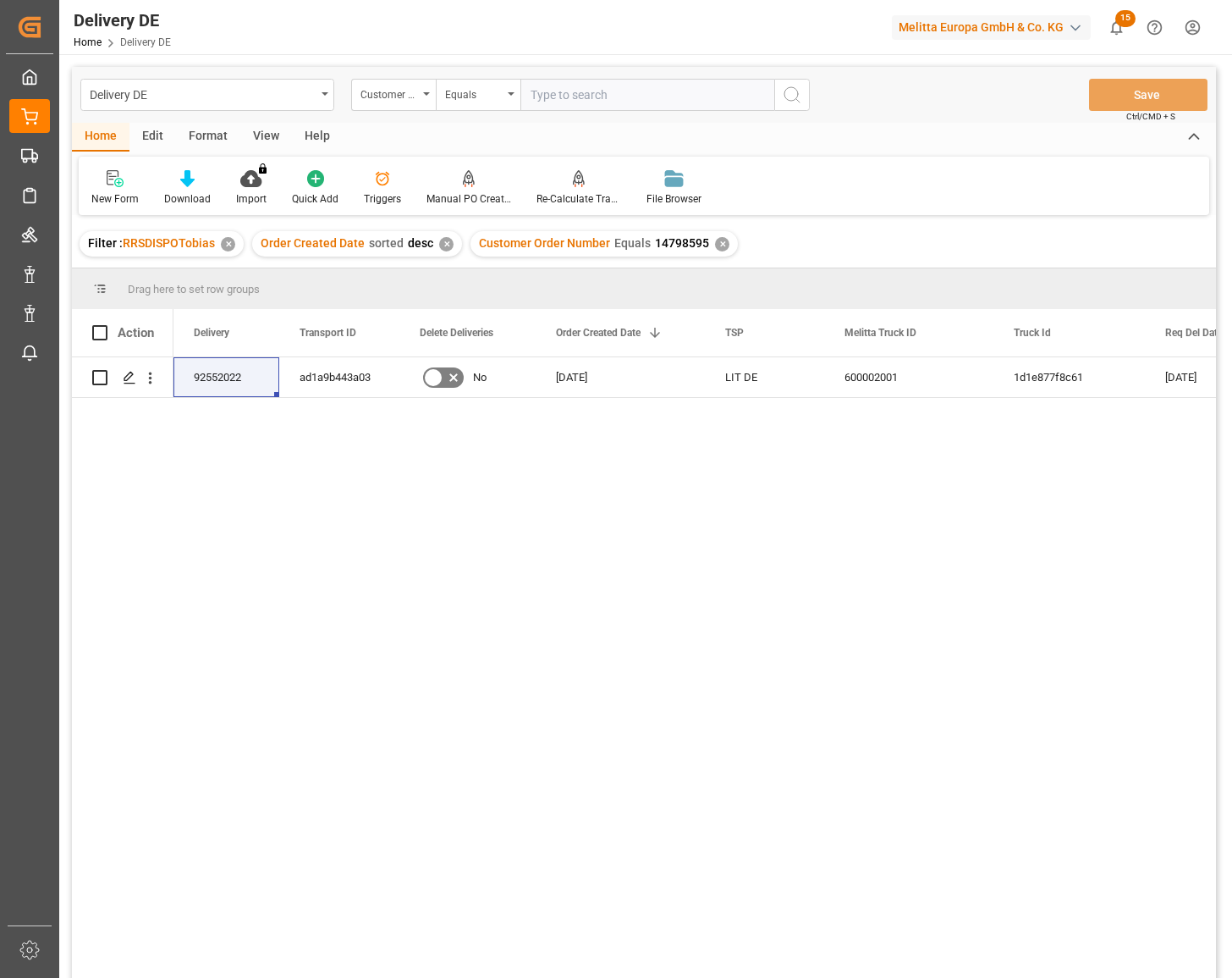
click at [763, 626] on div "92552022 ad1a9b443a03 No [DATE] LIT DE 600002001 1d1e877f8c61 [DATE] [DATE] 147…" at bounding box center [695, 673] width 1043 height 632
